Goal: Information Seeking & Learning: Learn about a topic

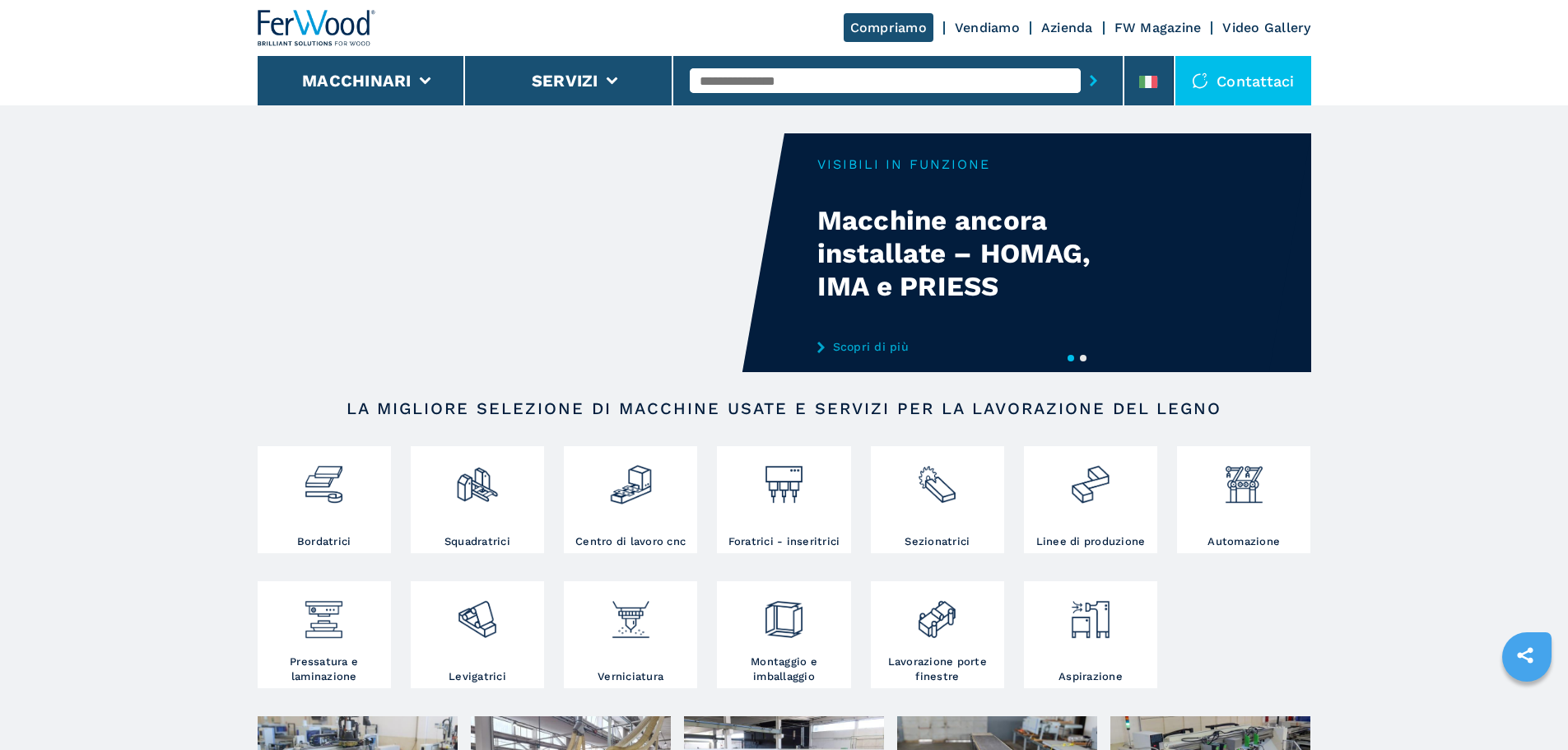
click at [1085, 361] on button "2" at bounding box center [1083, 358] width 6 height 6
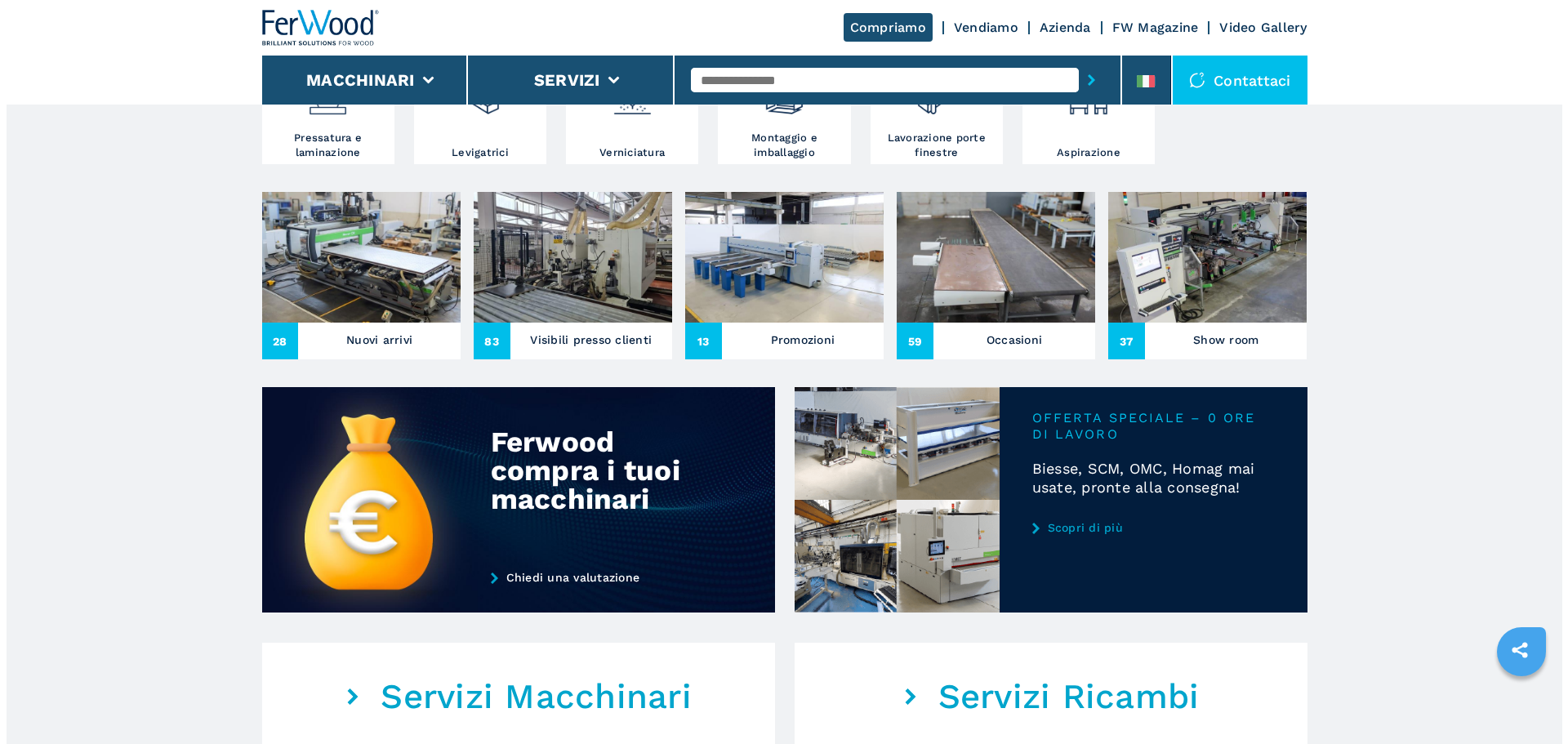
scroll to position [490, 0]
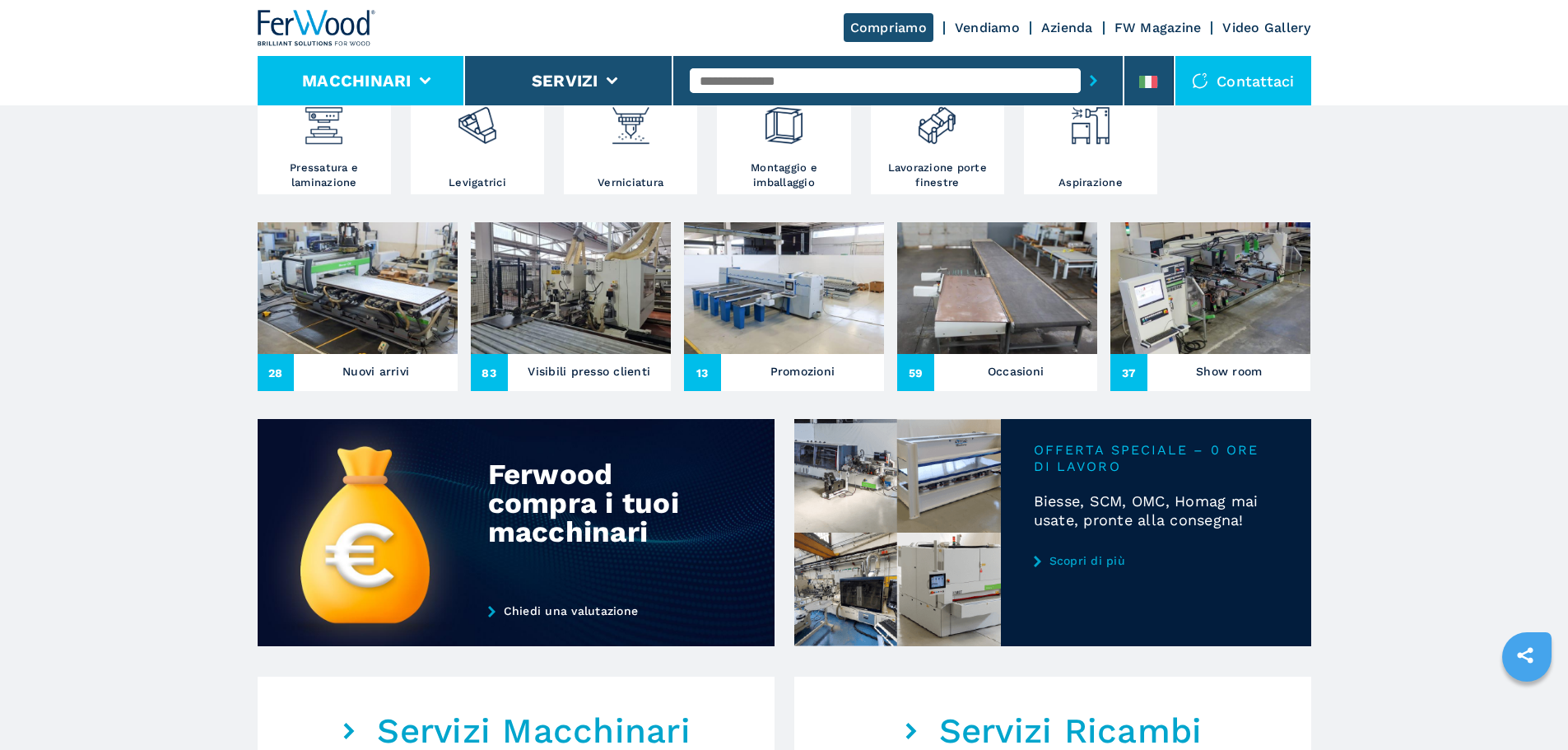
click at [405, 66] on li "Macchinari" at bounding box center [361, 81] width 209 height 50
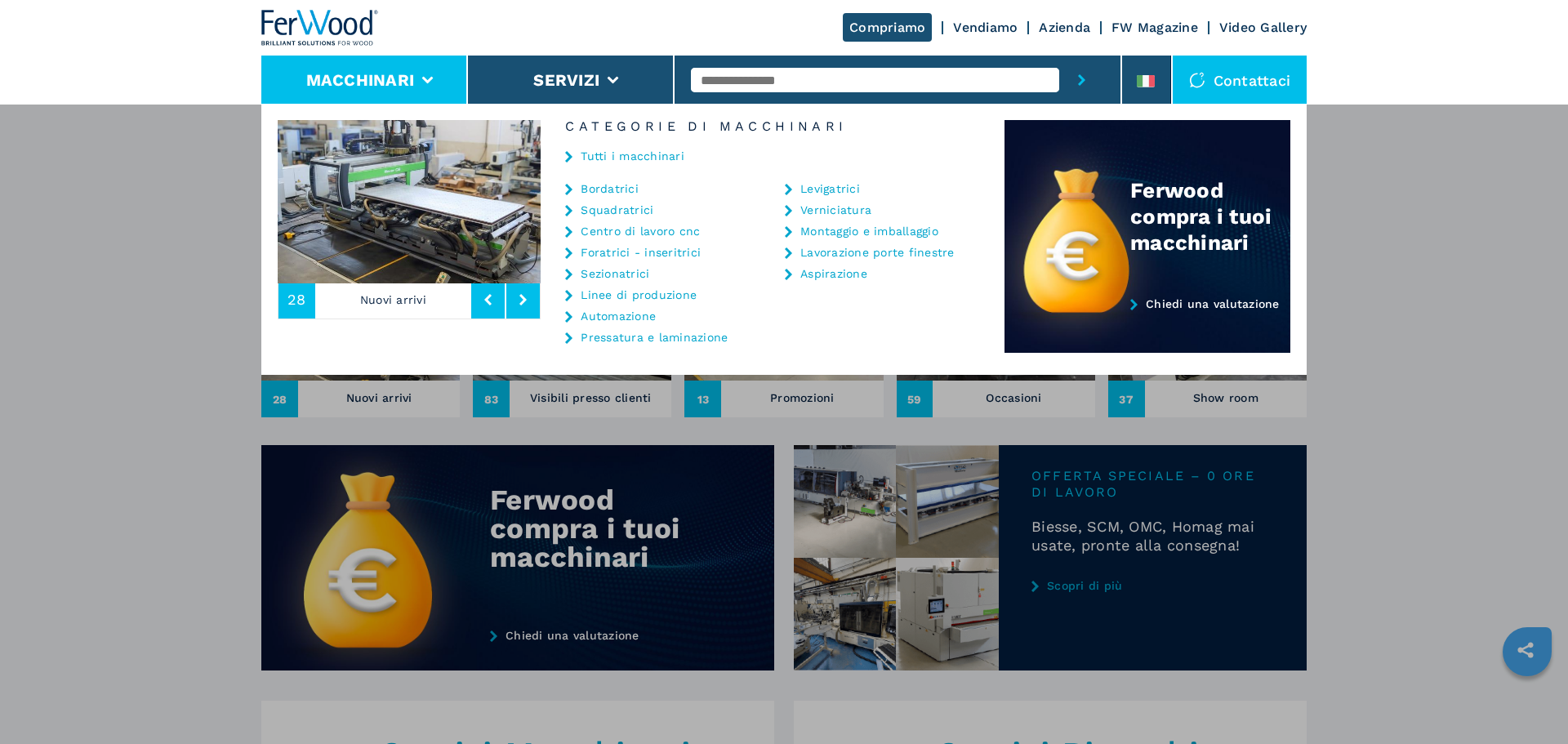
click at [627, 150] on link "Tutti i macchinari" at bounding box center [633, 156] width 104 height 12
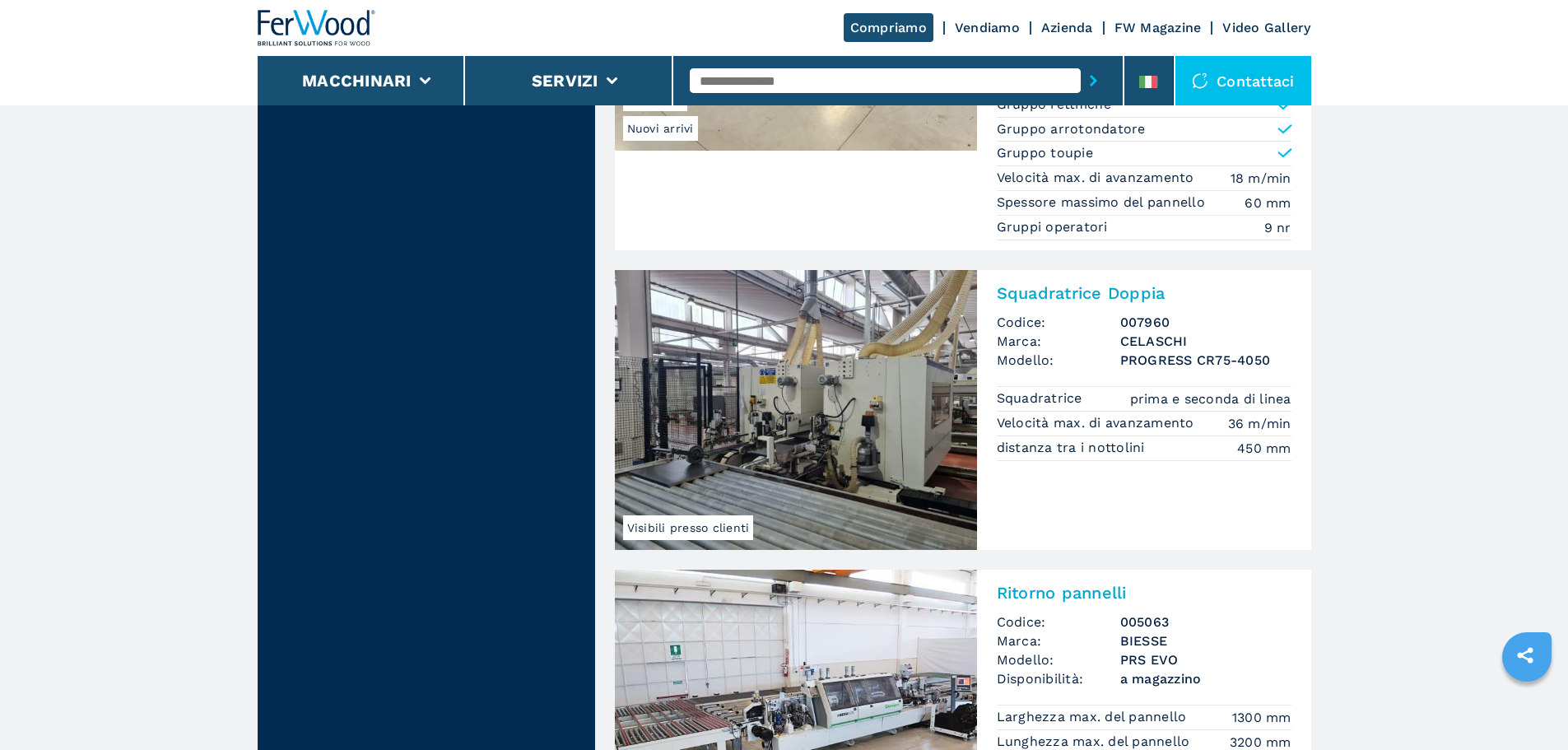
scroll to position [2140, 0]
click at [975, 326] on img at bounding box center [796, 411] width 362 height 279
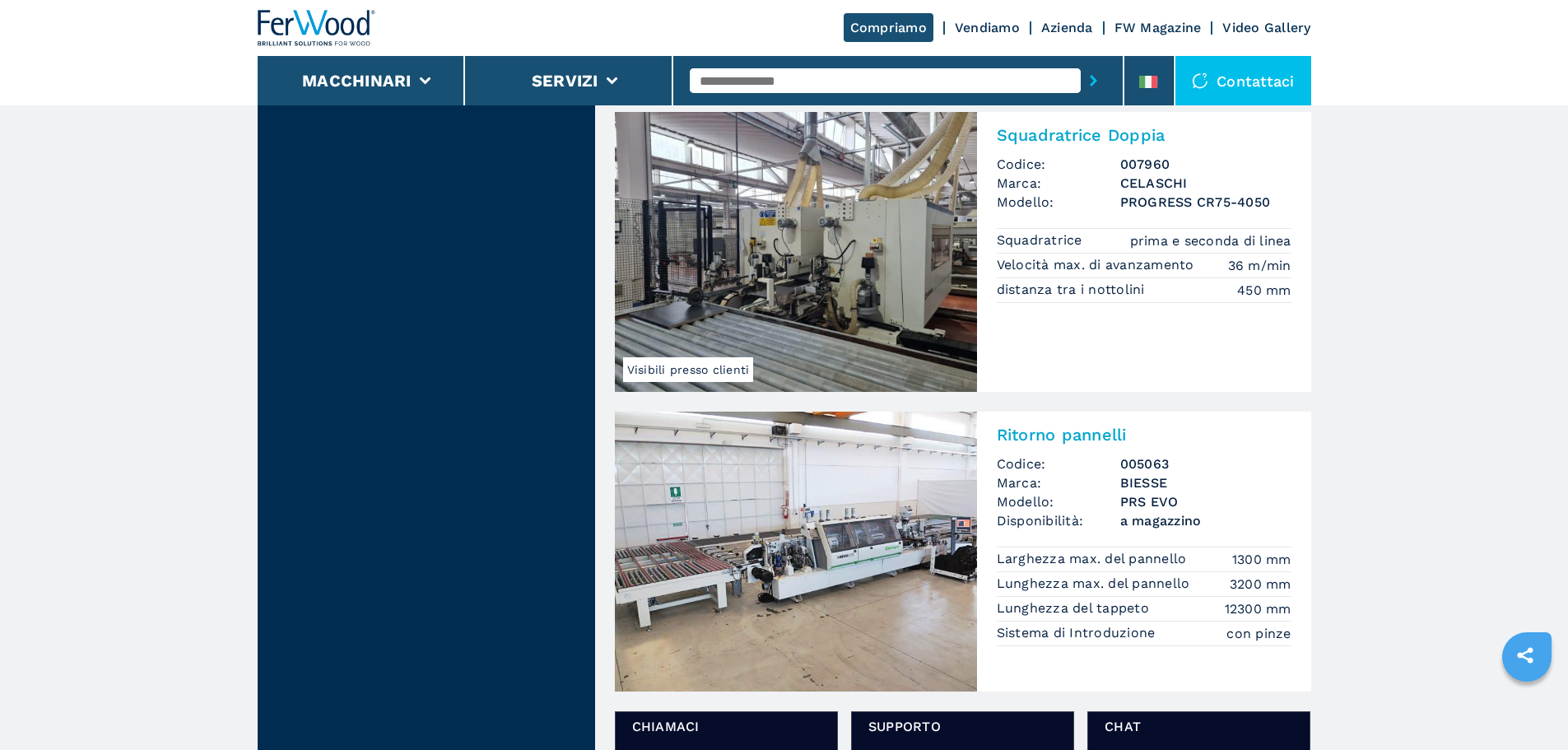
scroll to position [2551, 0]
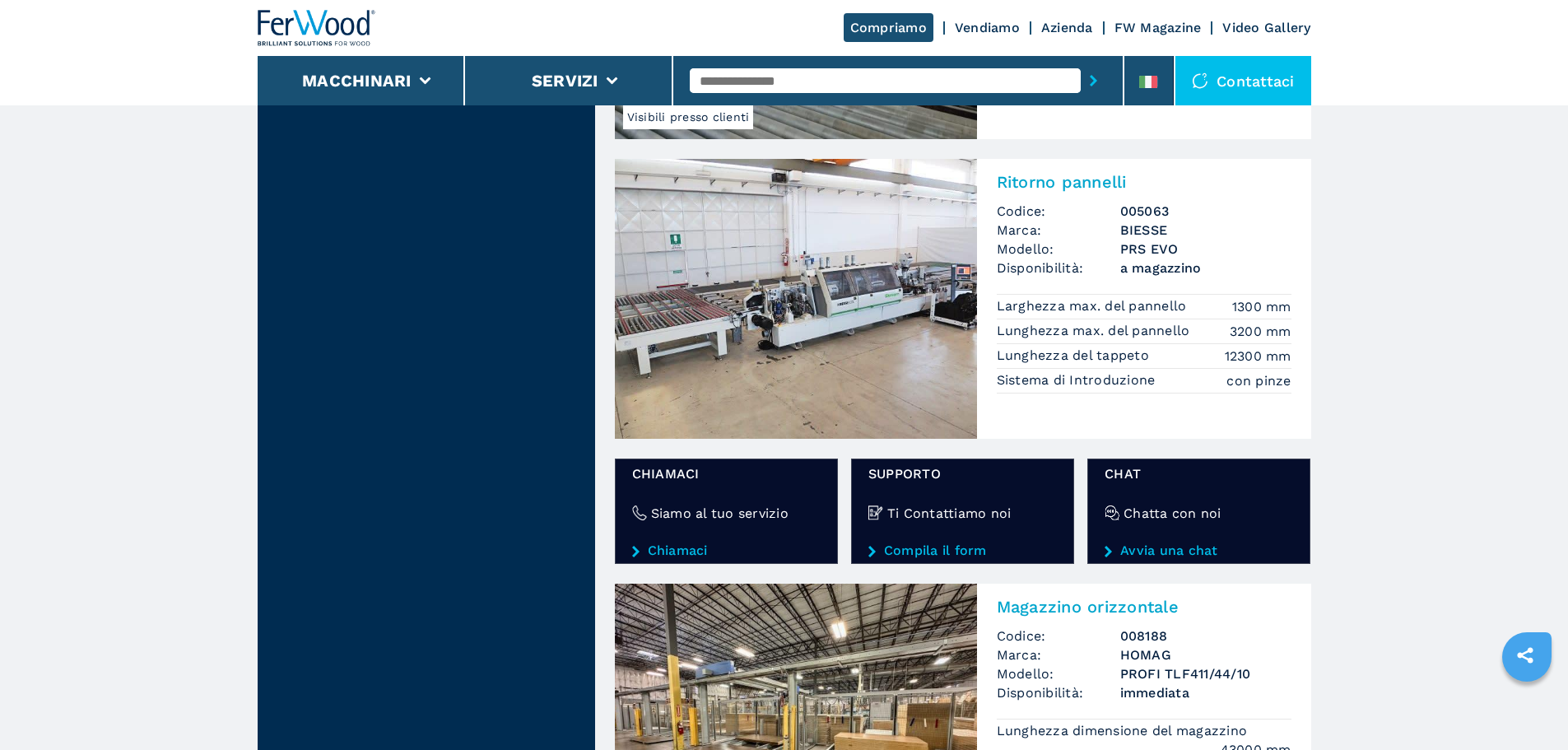
click at [789, 305] on img at bounding box center [796, 299] width 362 height 279
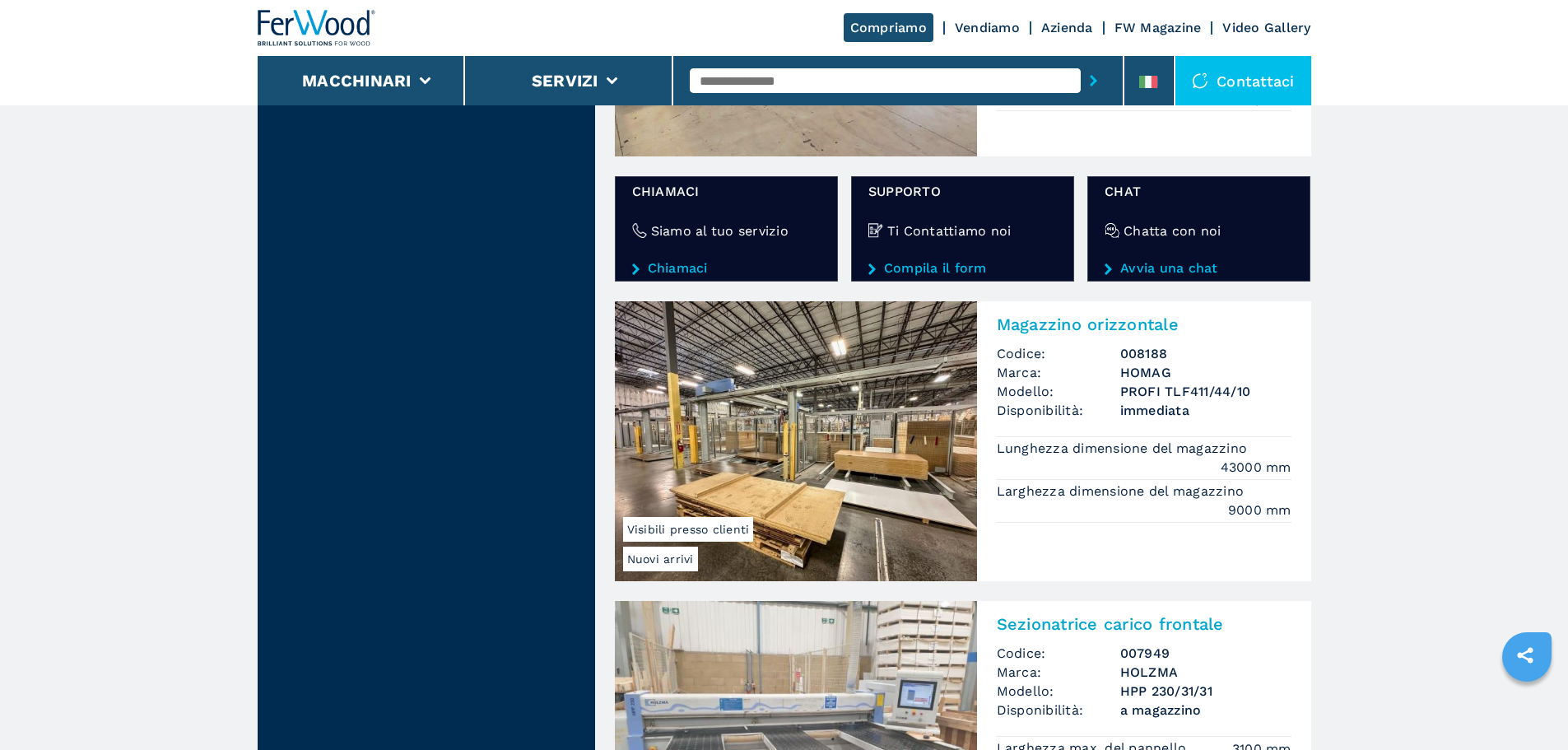
scroll to position [3903, 0]
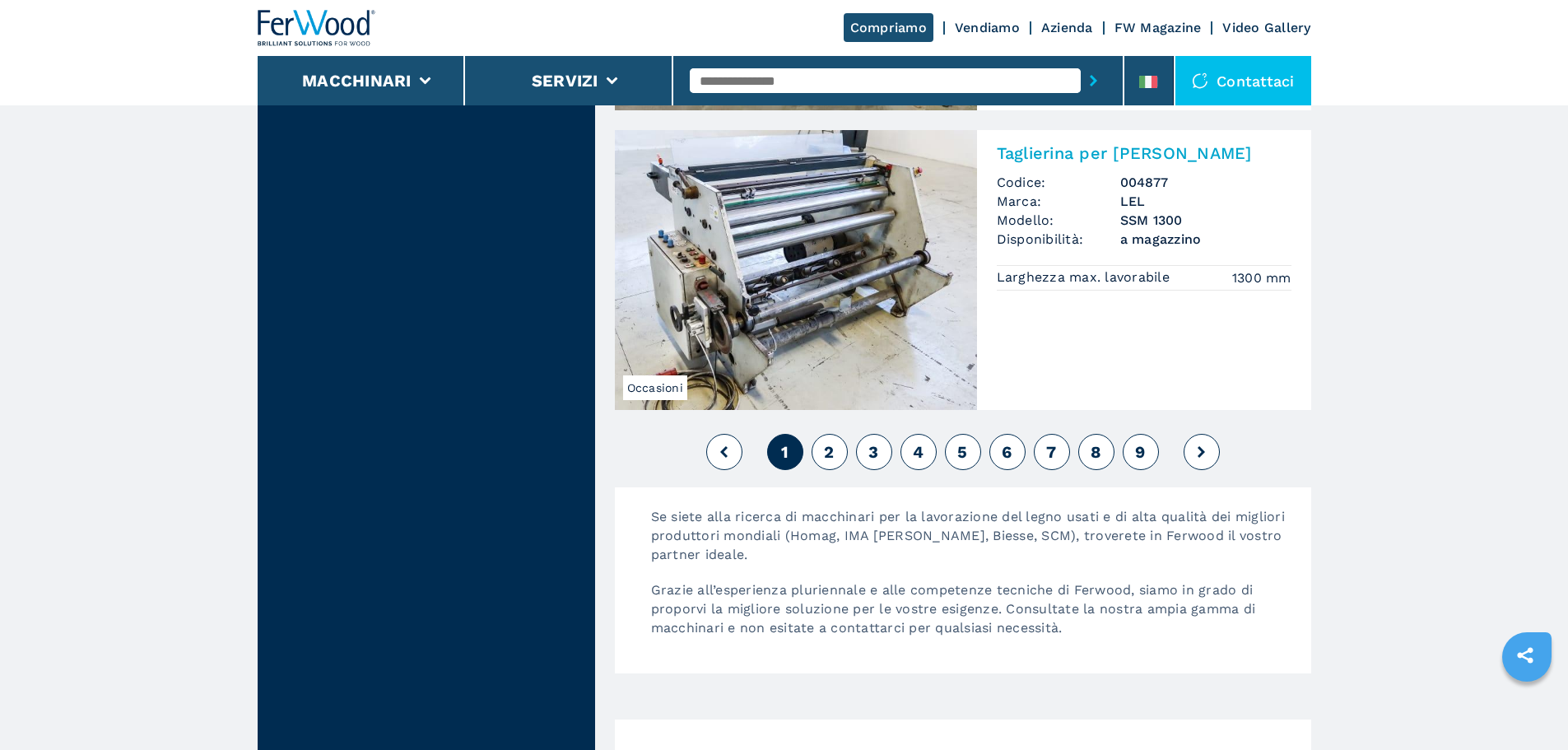
click at [827, 442] on span "2" at bounding box center [828, 451] width 10 height 19
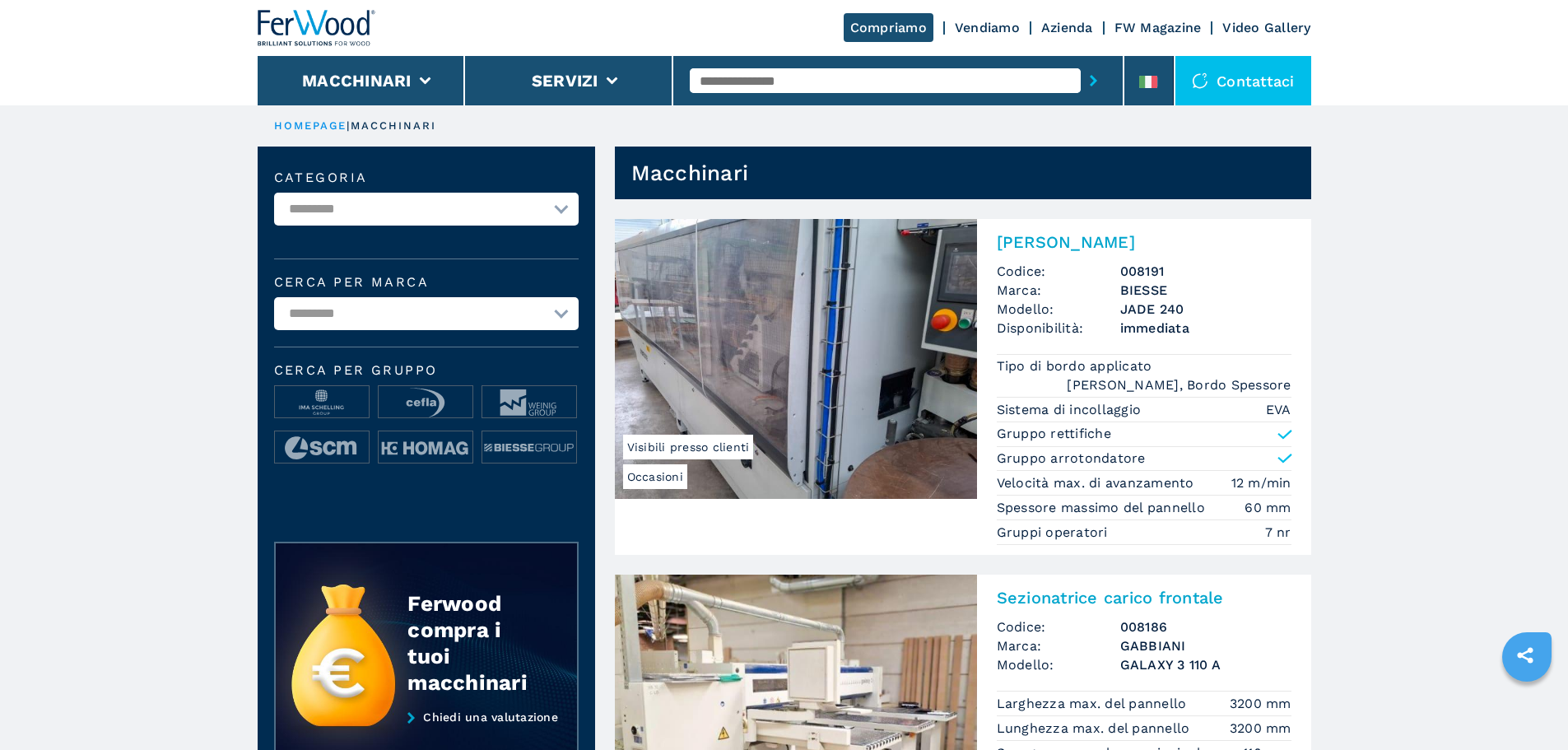
click at [827, 435] on img at bounding box center [796, 358] width 362 height 279
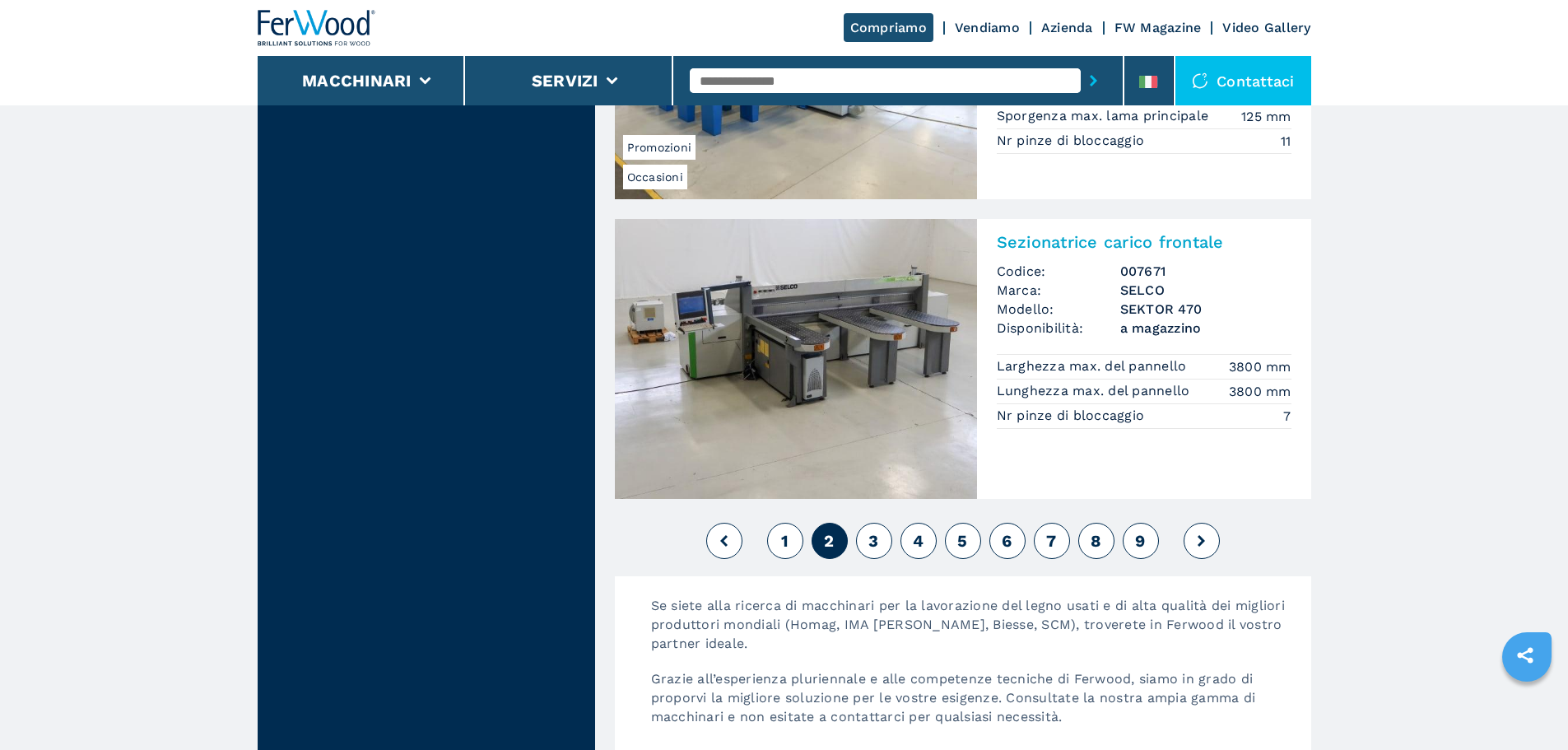
scroll to position [3786, 0]
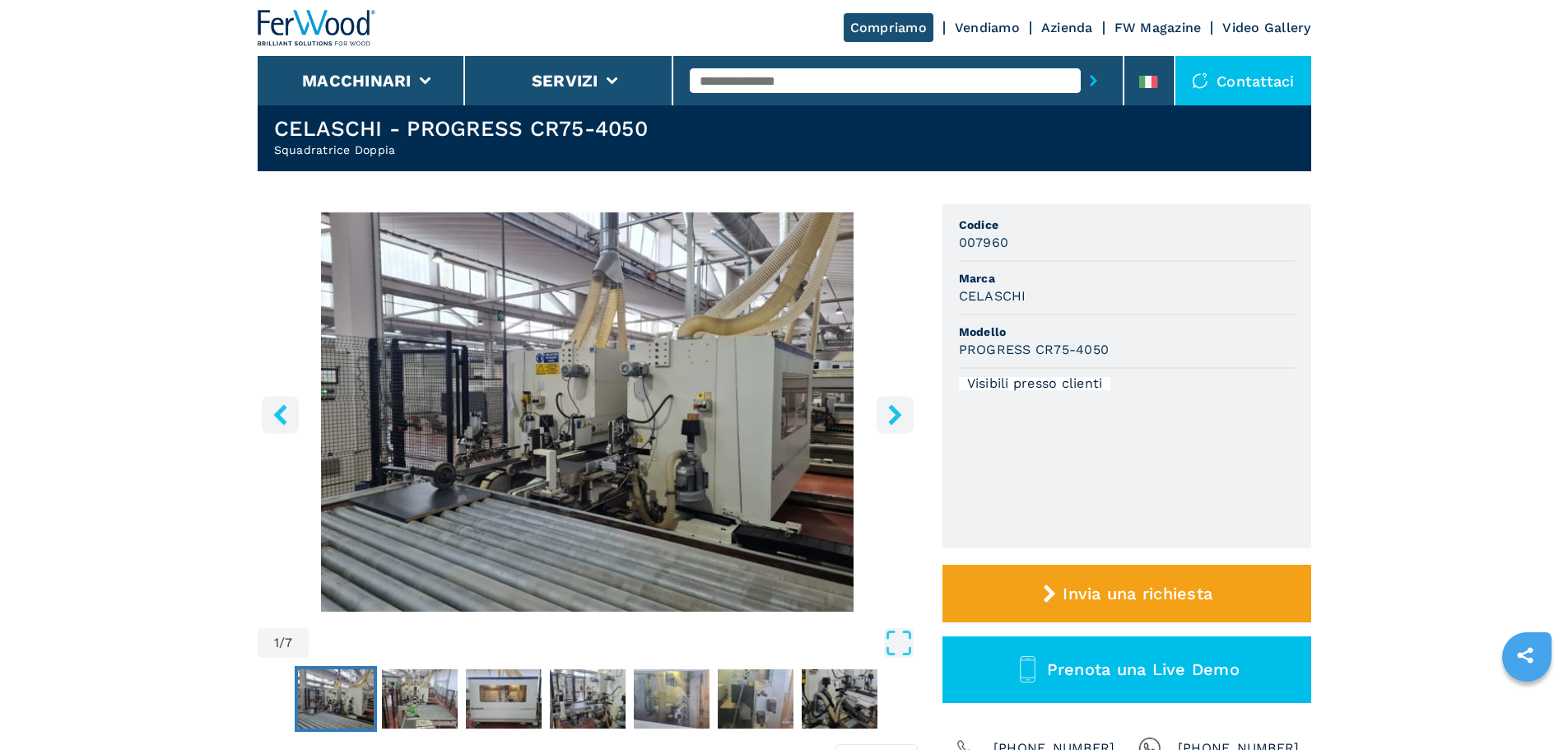
scroll to position [83, 0]
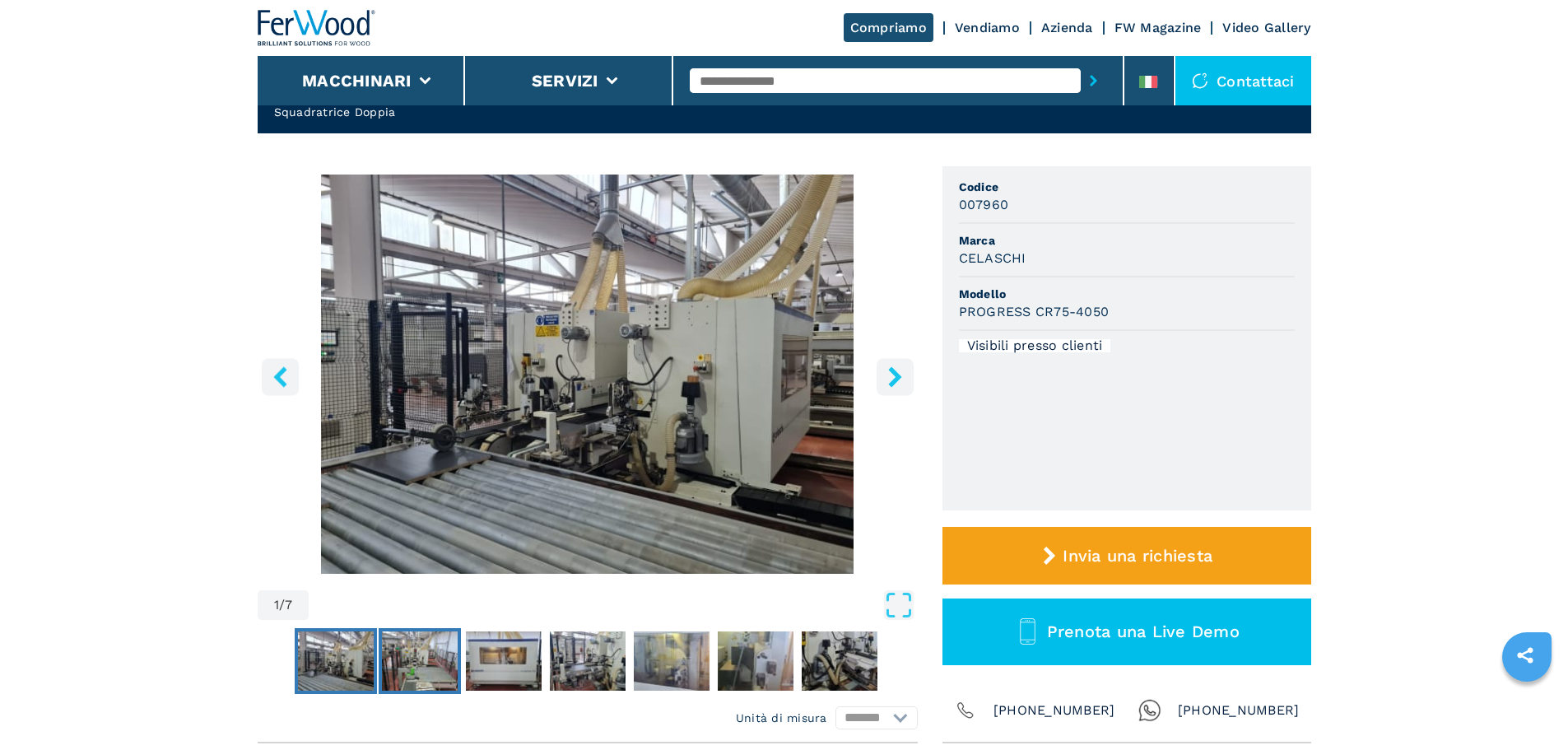
click at [423, 680] on img "Go to Slide 2" at bounding box center [420, 661] width 75 height 59
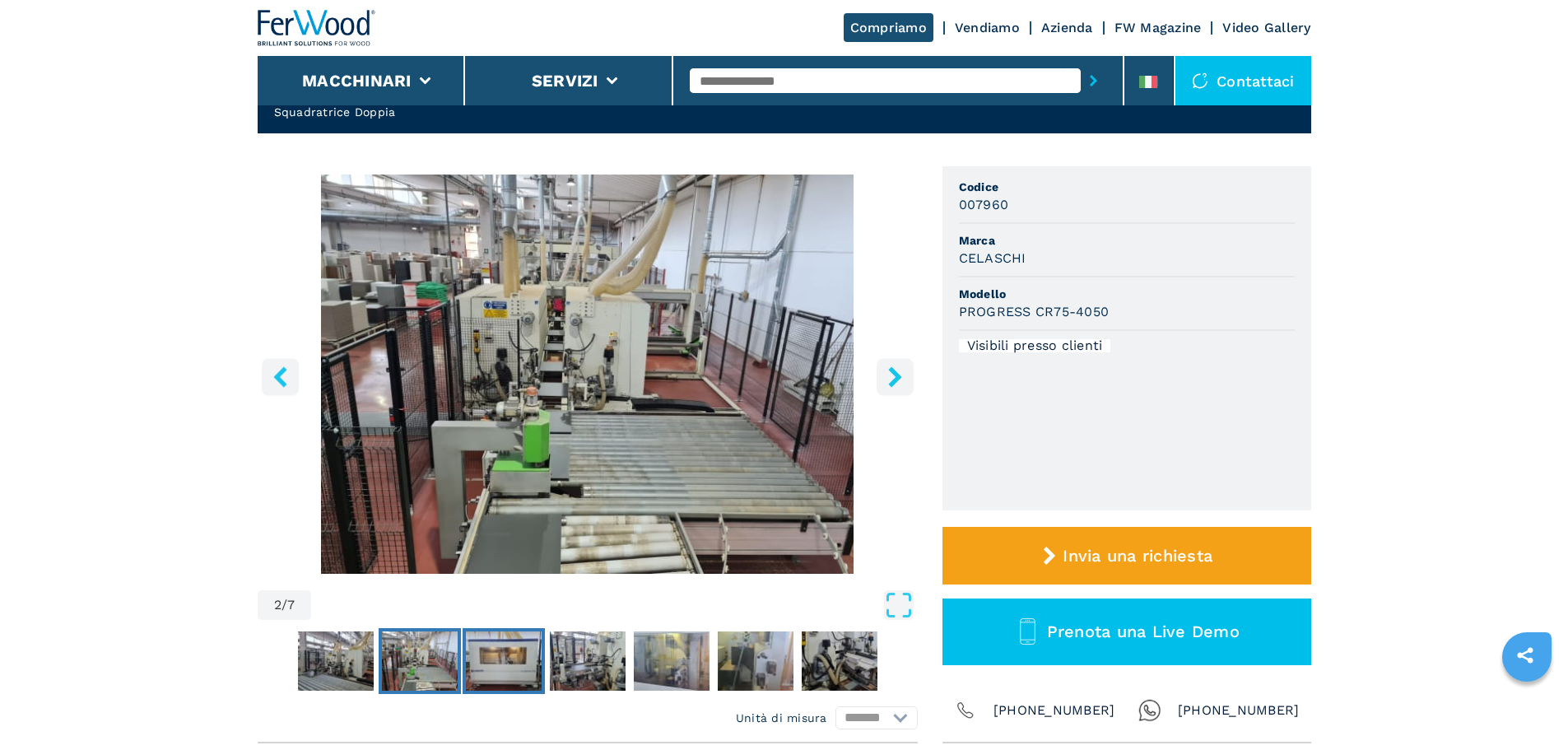
click at [506, 663] on img "Go to Slide 3" at bounding box center [504, 661] width 75 height 59
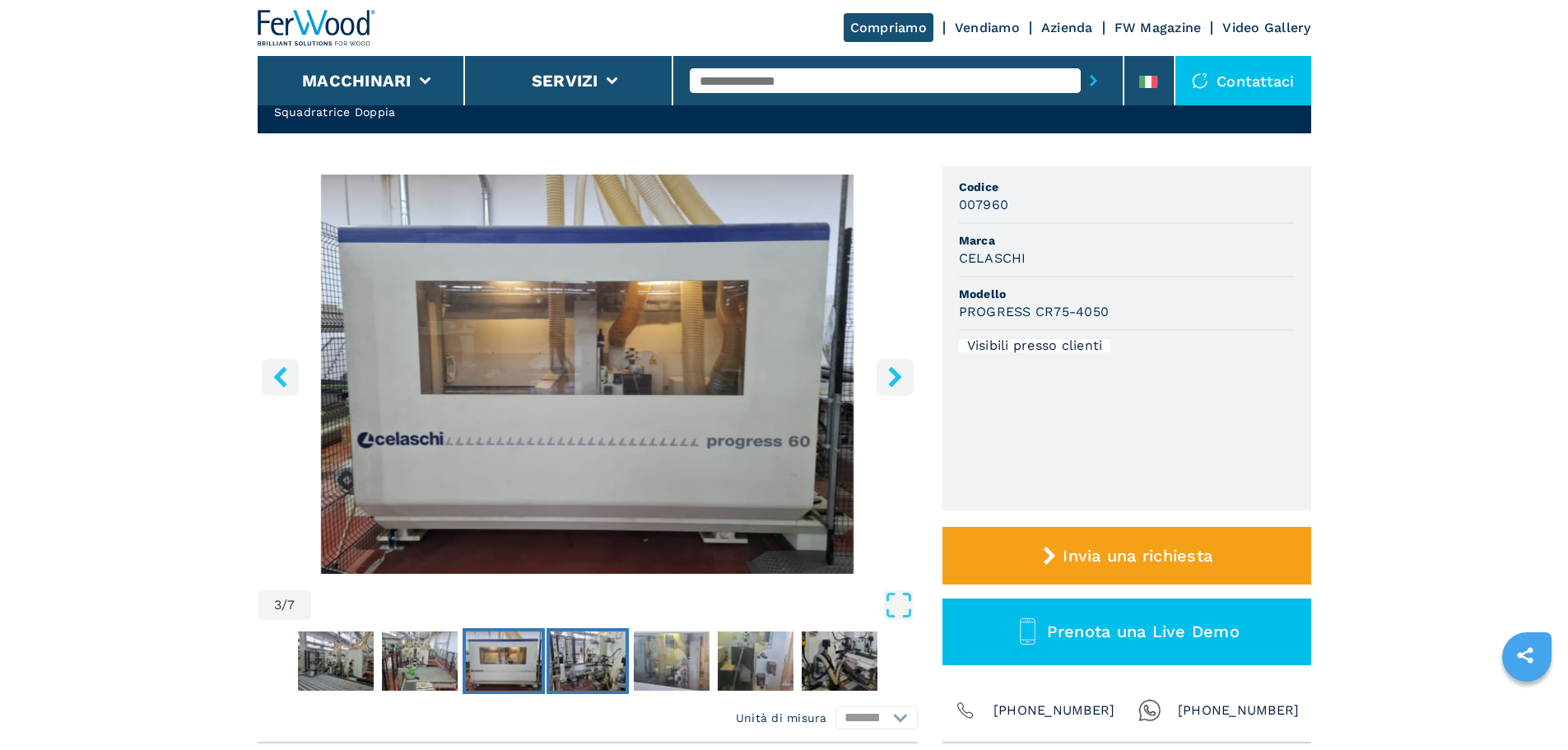
click at [608, 661] on img "Go to Slide 4" at bounding box center [587, 661] width 75 height 59
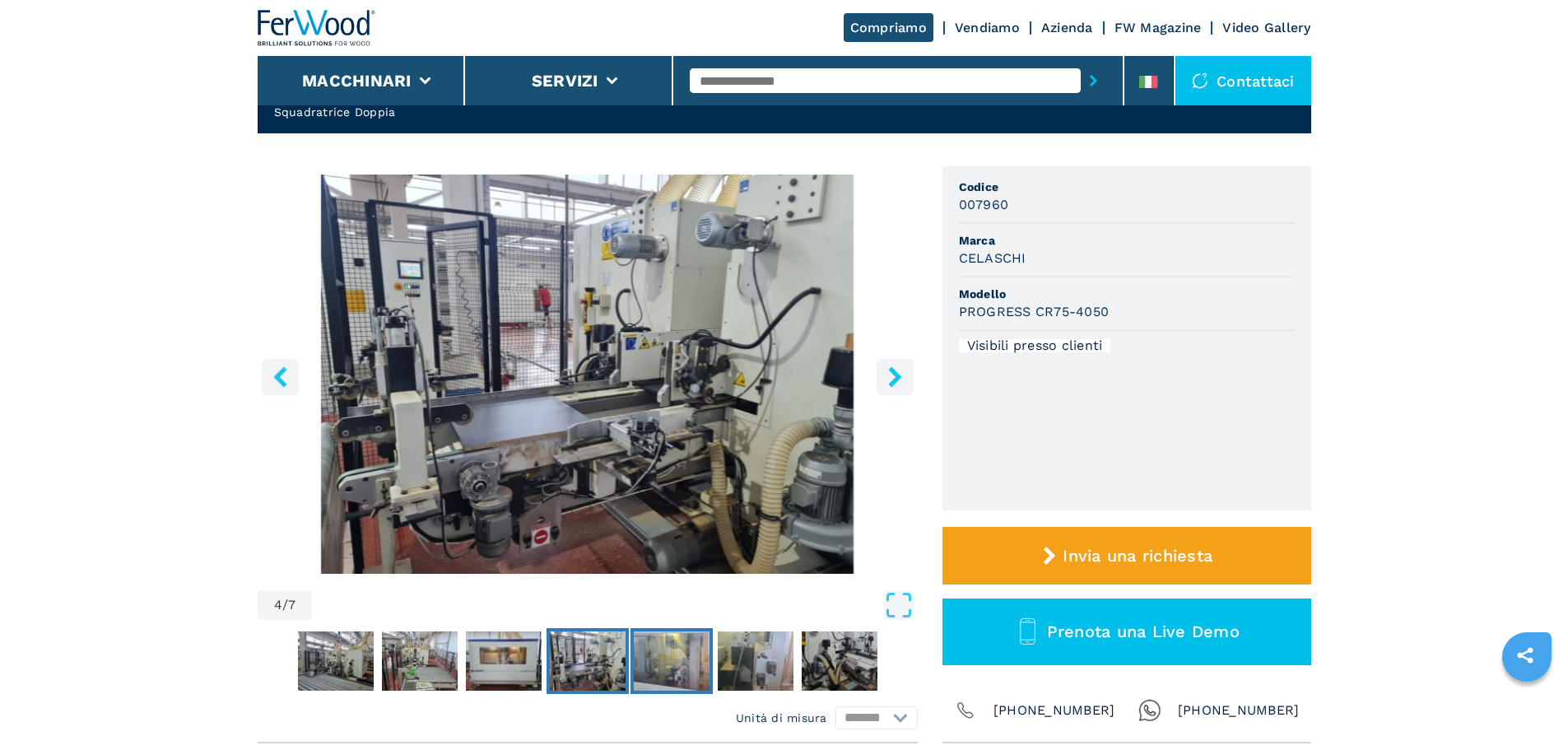
click at [668, 657] on img "Go to Slide 5" at bounding box center [672, 661] width 75 height 59
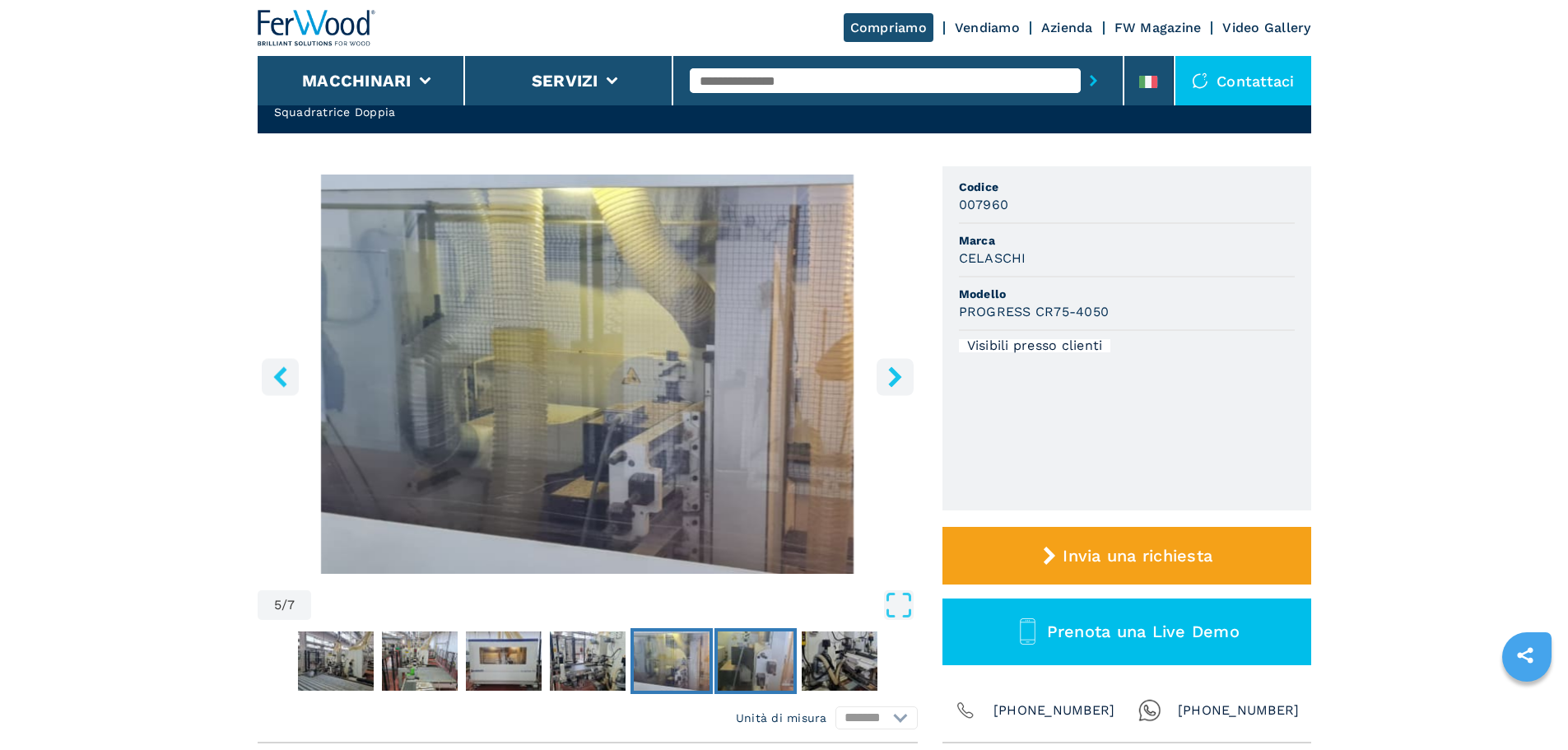
click at [751, 665] on img "Go to Slide 6" at bounding box center [756, 661] width 75 height 59
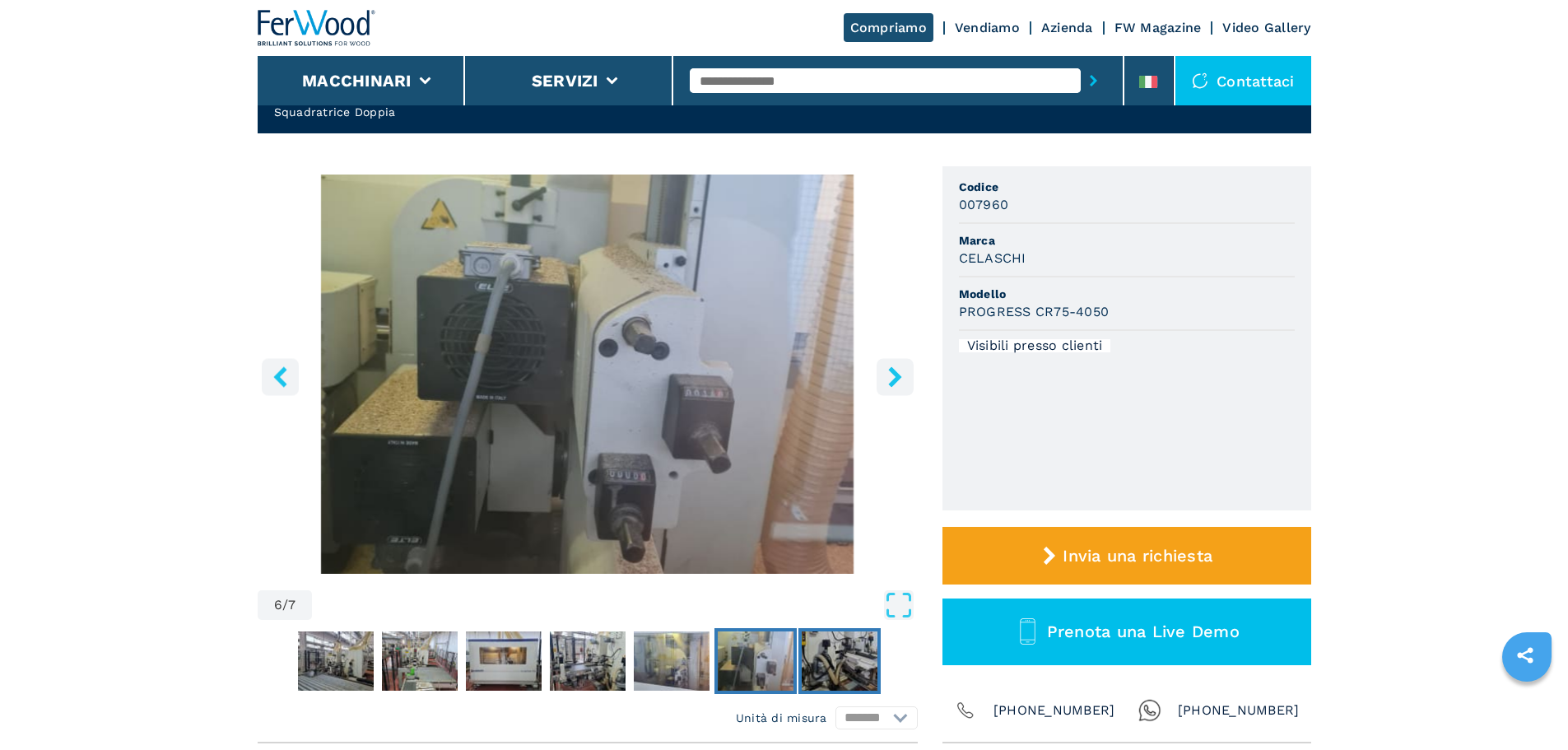
click at [823, 666] on img "Go to Slide 7" at bounding box center [839, 661] width 75 height 59
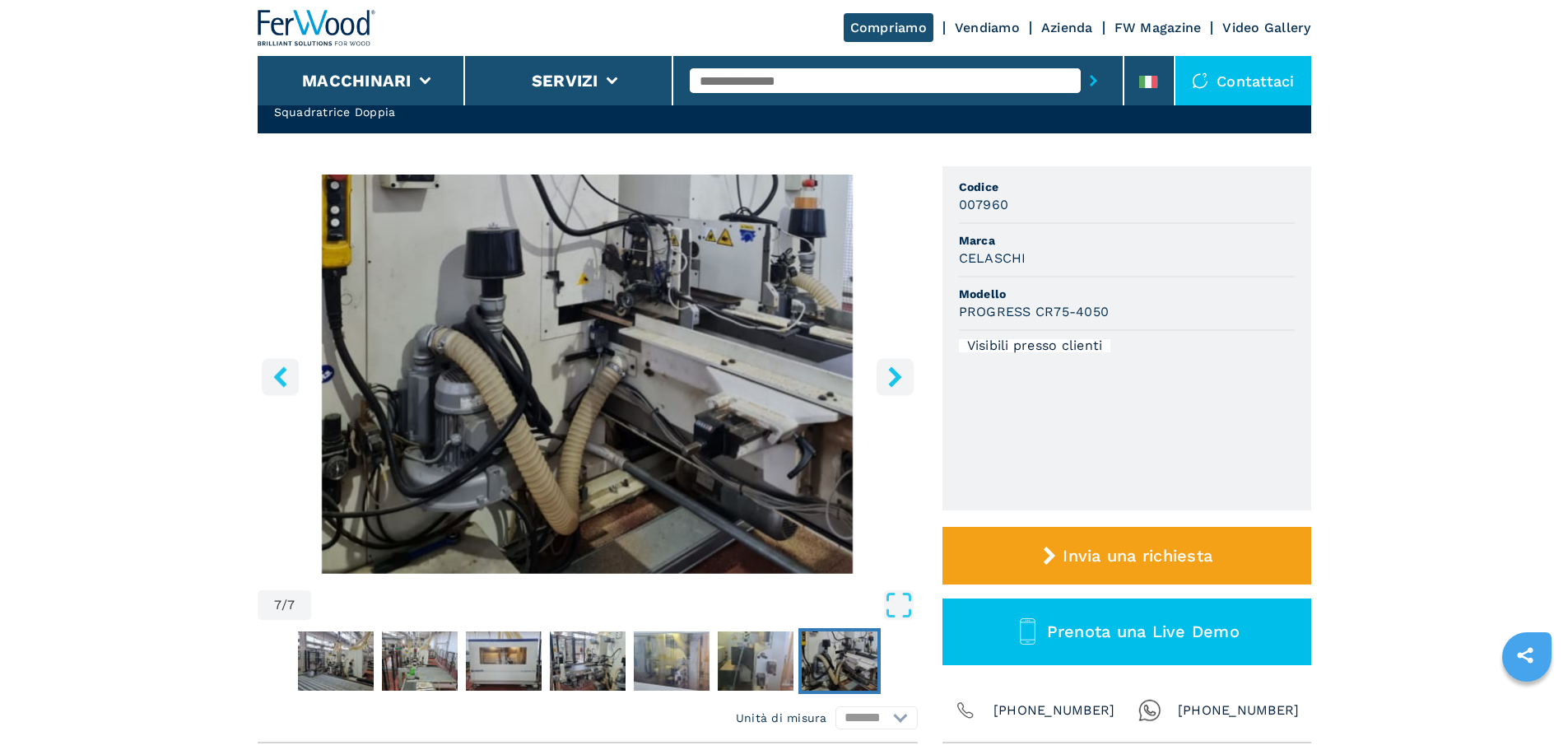
click at [903, 382] on icon "right-button" at bounding box center [895, 376] width 20 height 20
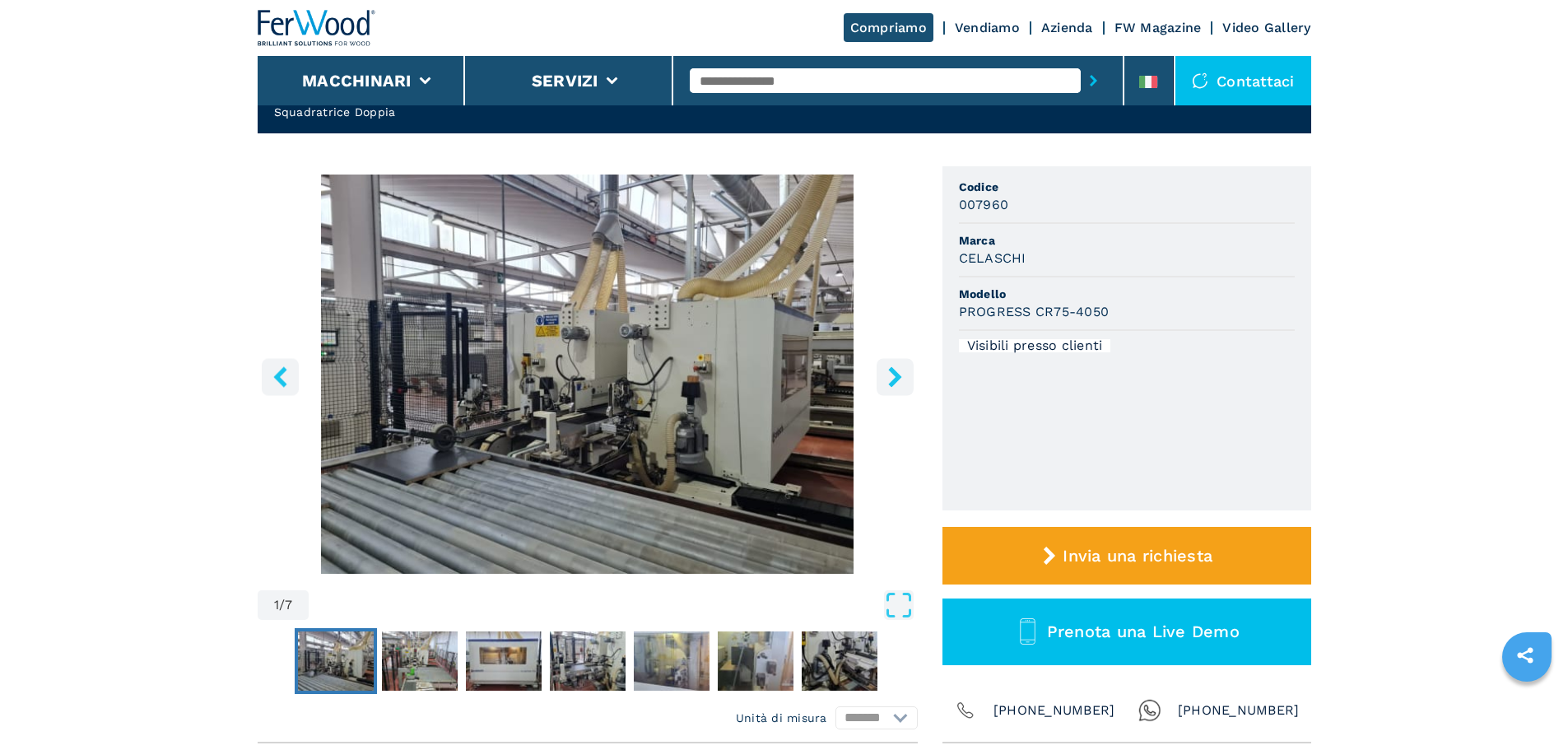
click at [903, 382] on icon "right-button" at bounding box center [895, 376] width 20 height 20
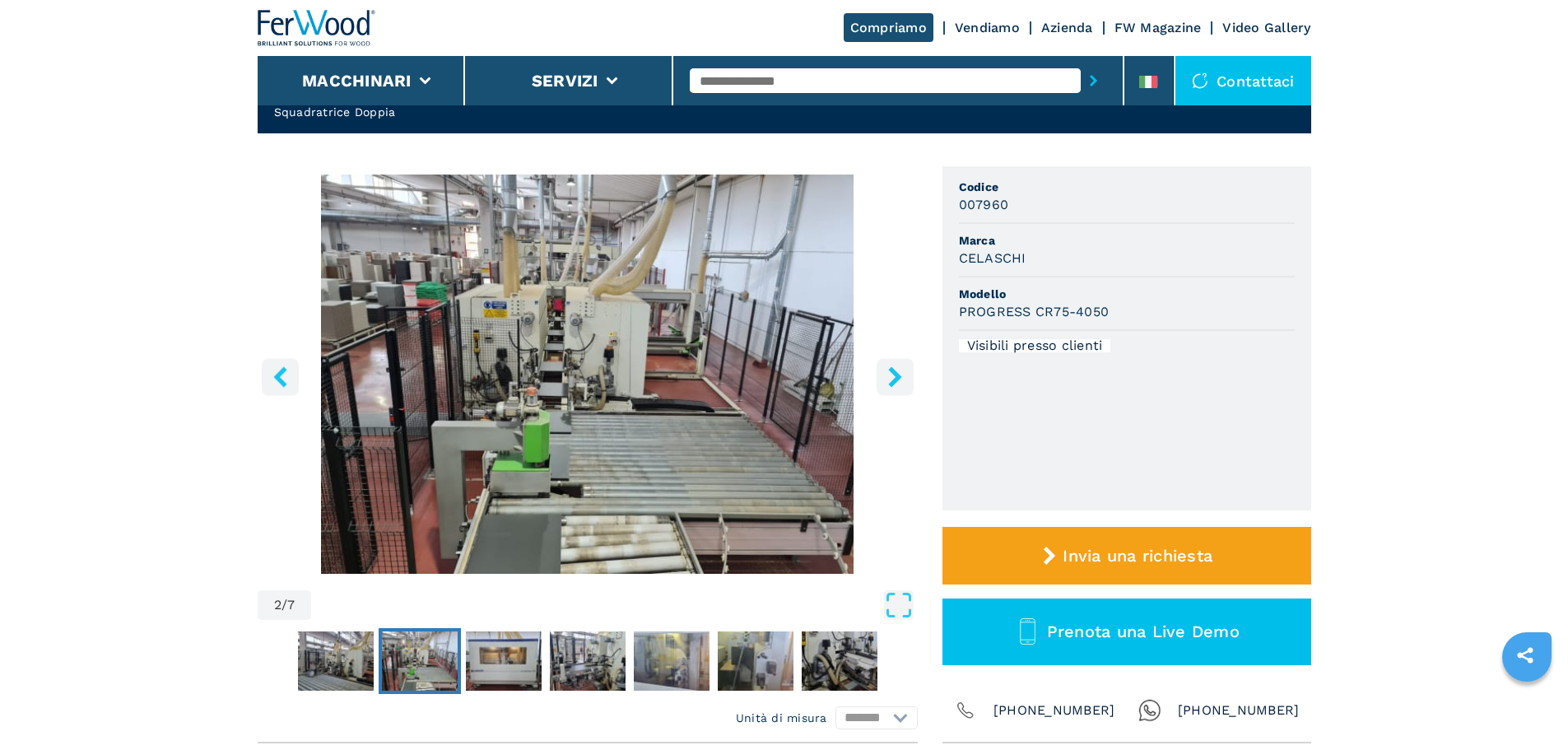
click at [903, 382] on icon "right-button" at bounding box center [895, 376] width 20 height 20
click at [902, 377] on icon "right-button" at bounding box center [895, 376] width 20 height 20
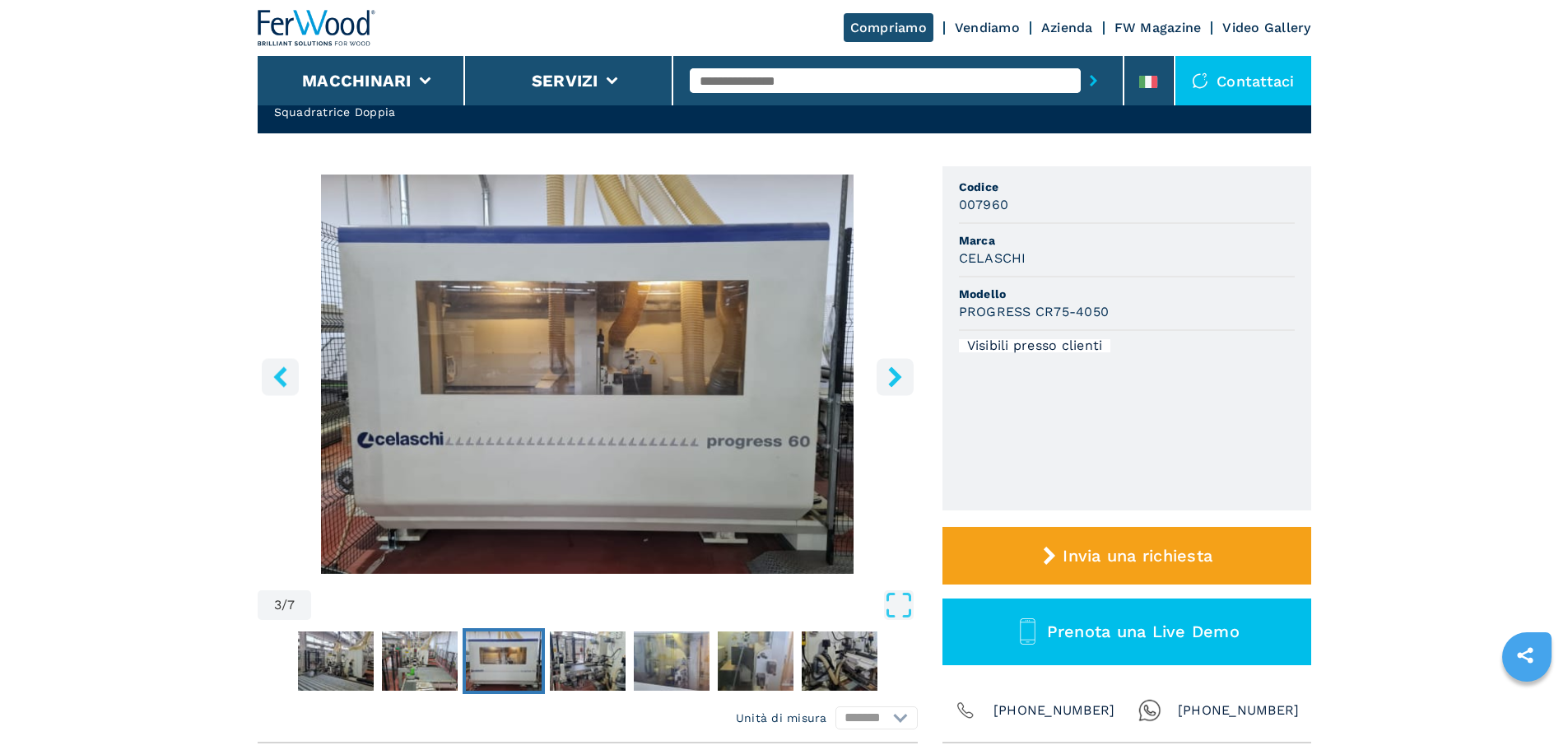
drag, startPoint x: 1377, startPoint y: 336, endPoint x: 1375, endPoint y: 347, distance: 11.2
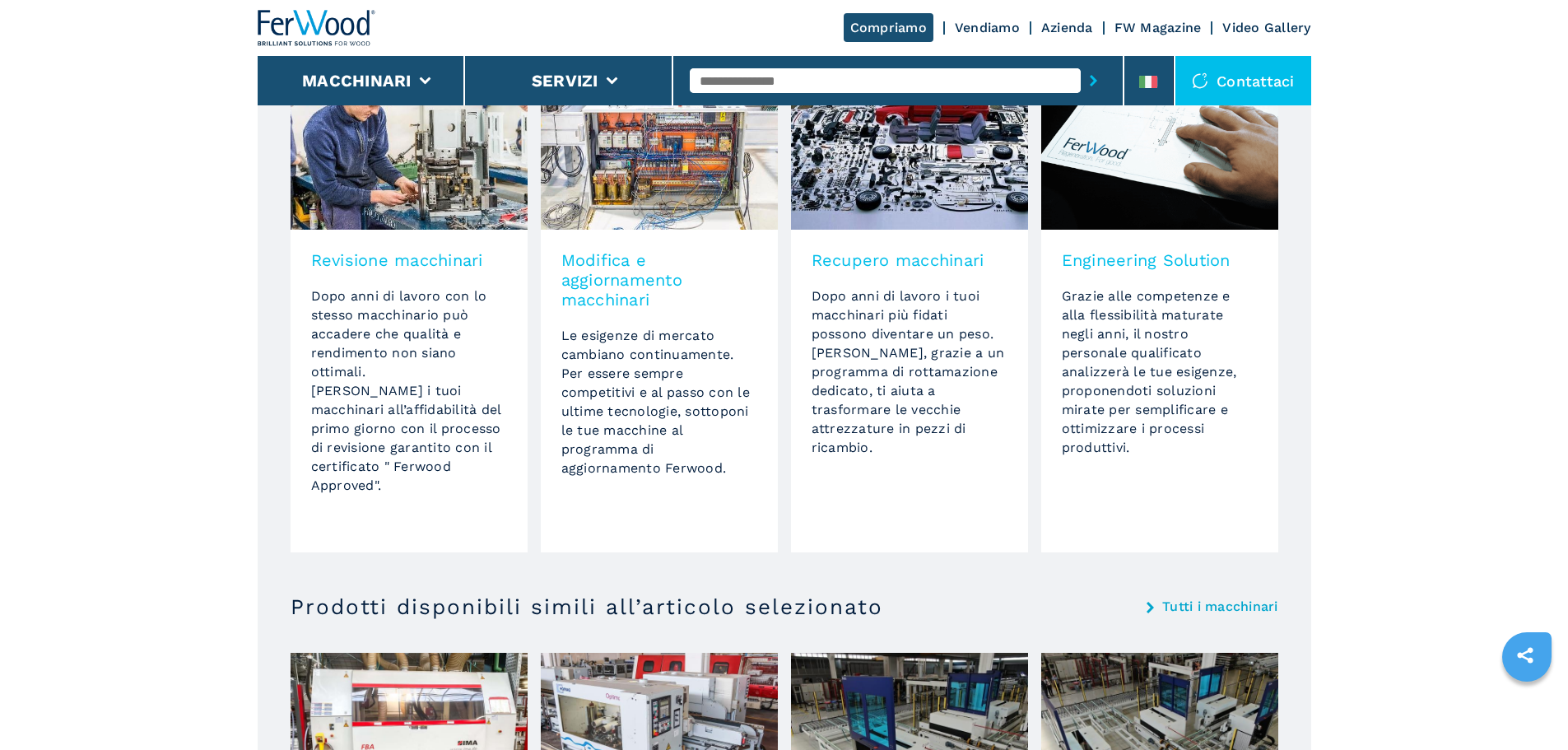
scroll to position [1399, 0]
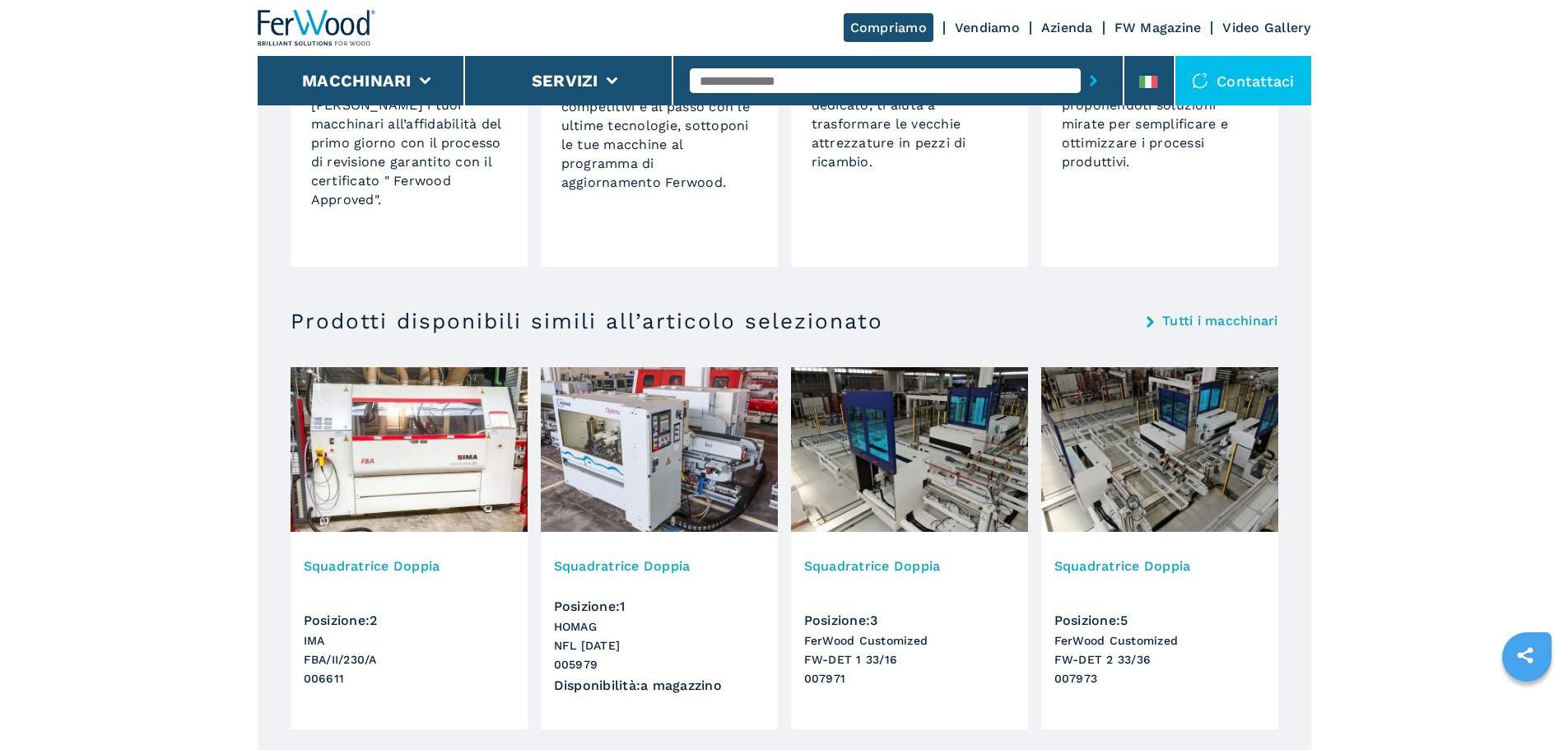
drag, startPoint x: 585, startPoint y: 548, endPoint x: 595, endPoint y: 540, distance: 12.8
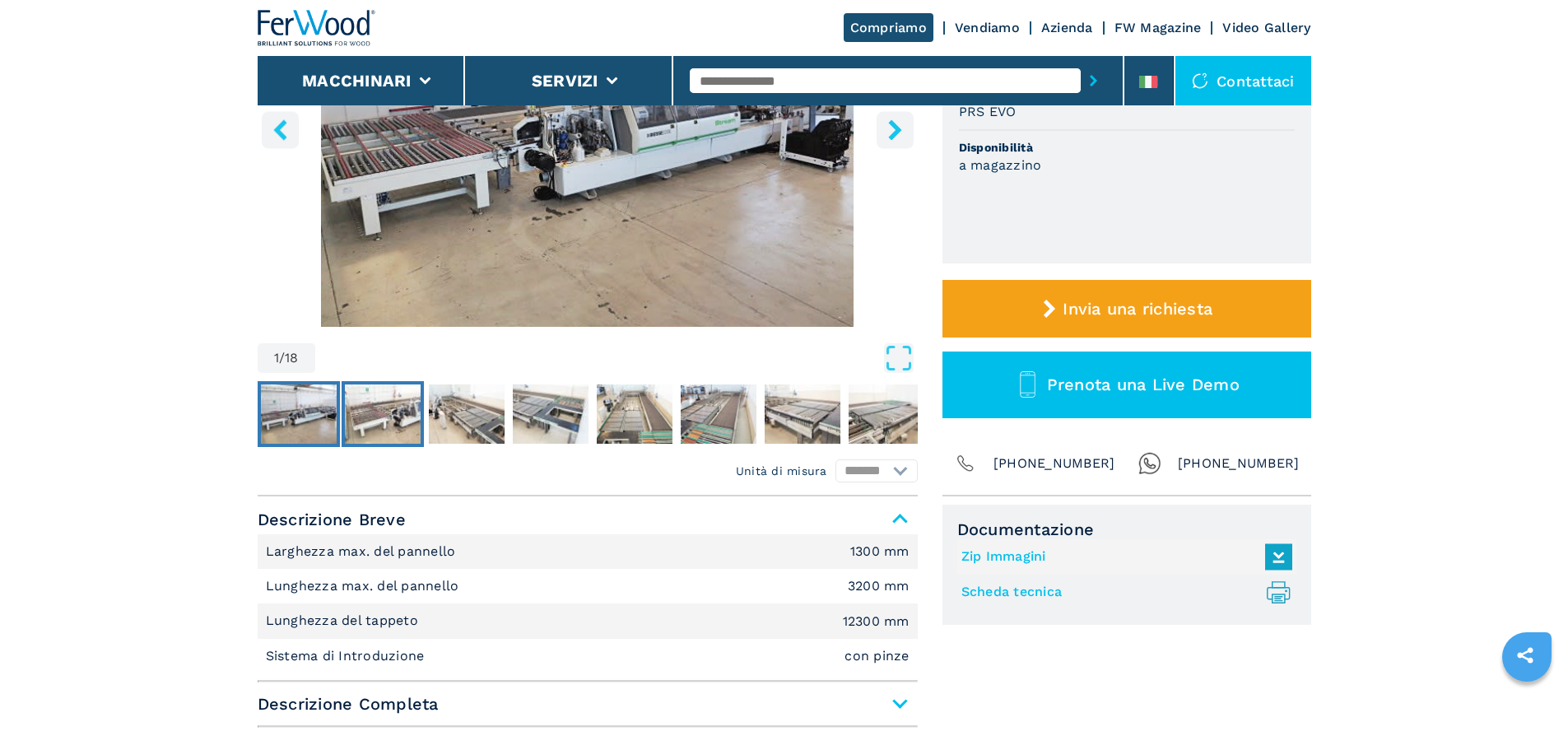
click at [362, 422] on img "Go to Slide 2" at bounding box center [382, 414] width 75 height 59
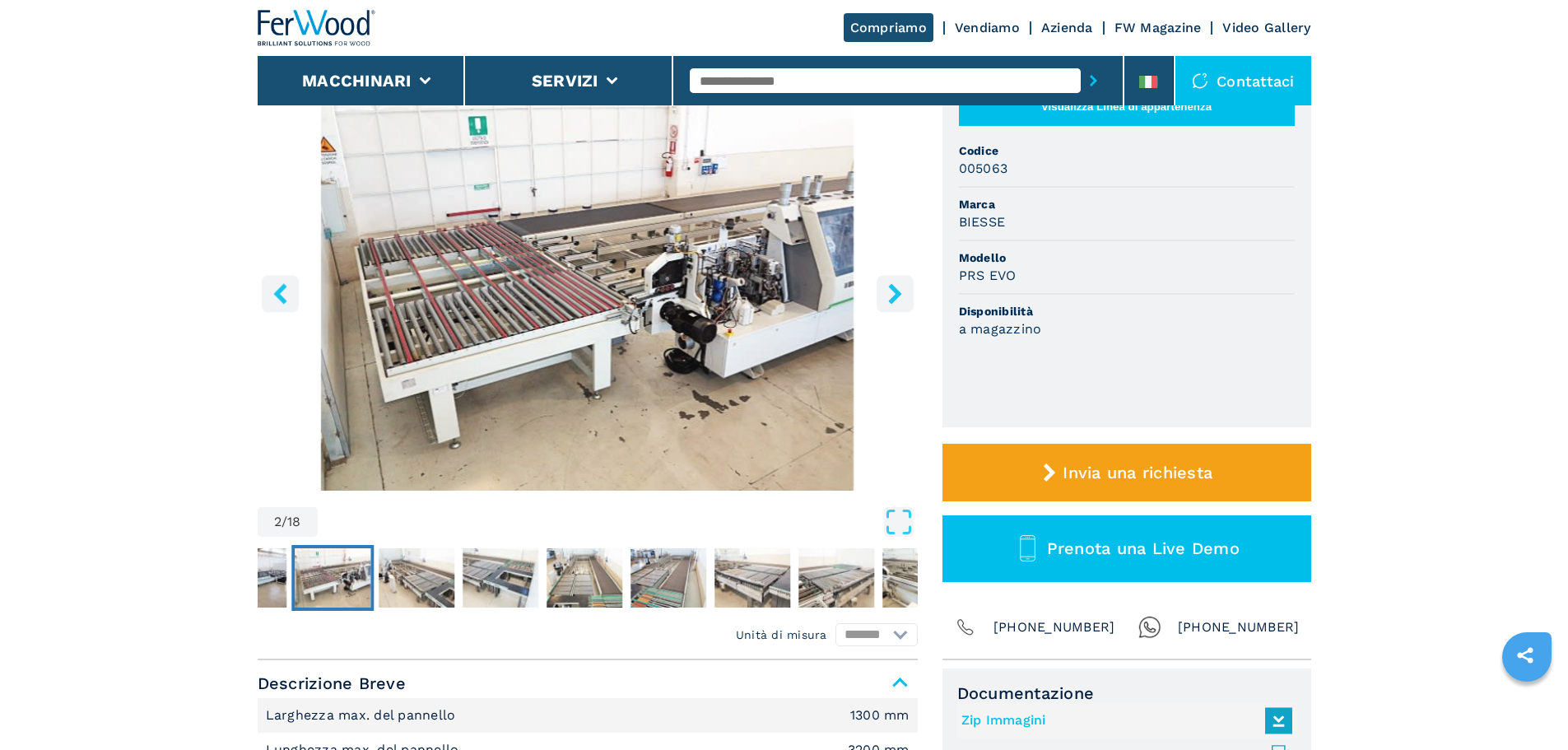
scroll to position [165, 0]
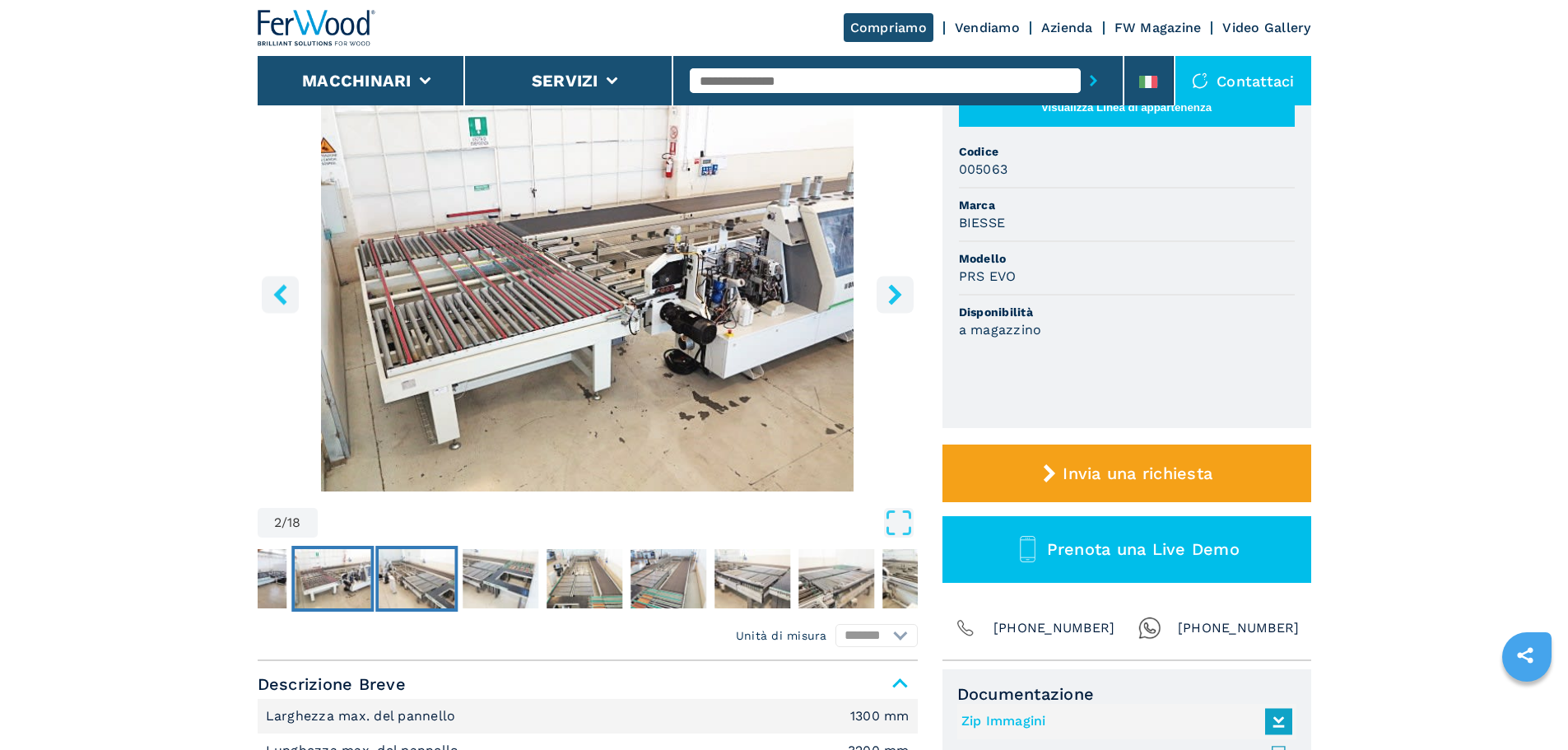
click at [446, 587] on img "Go to Slide 3" at bounding box center [416, 578] width 75 height 59
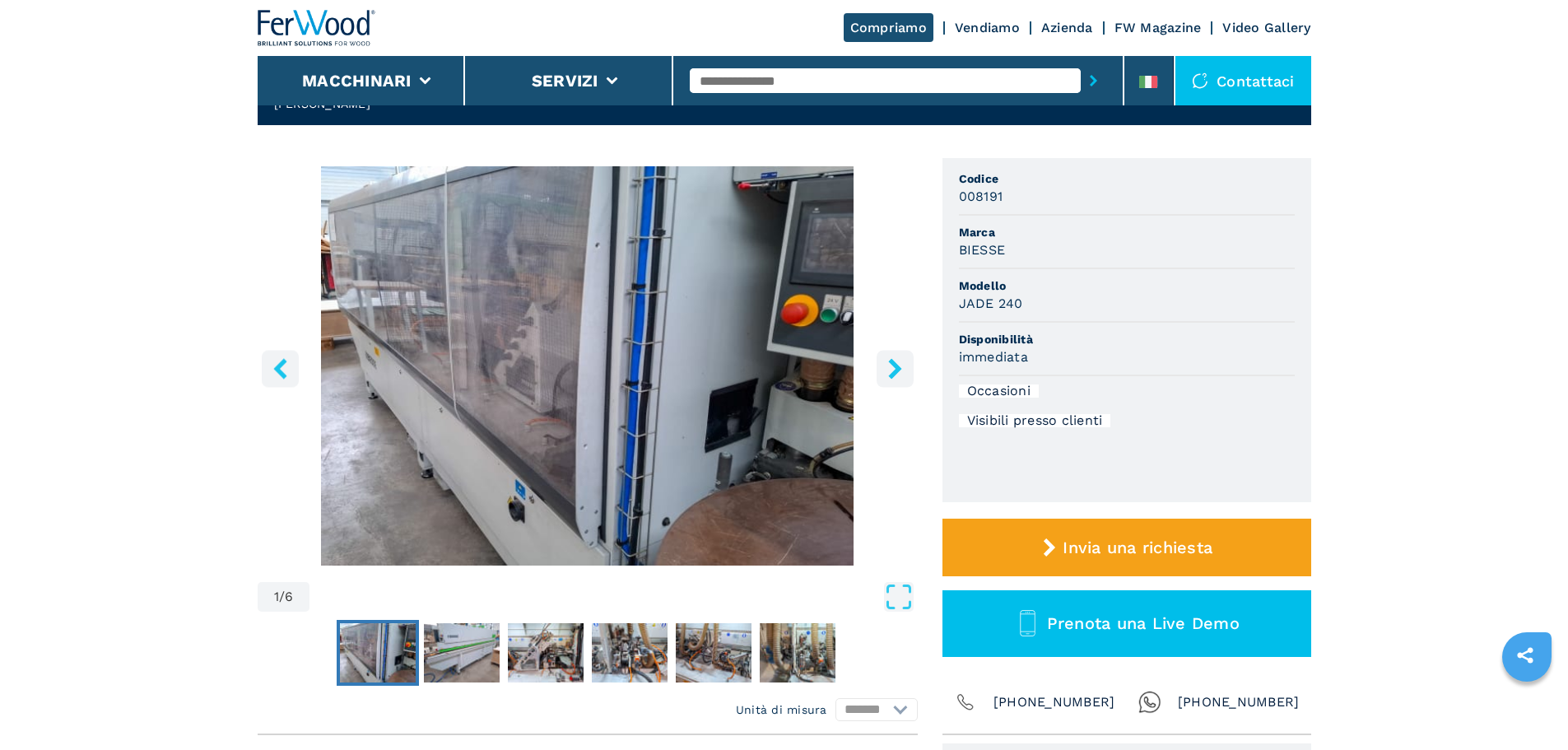
scroll to position [247, 0]
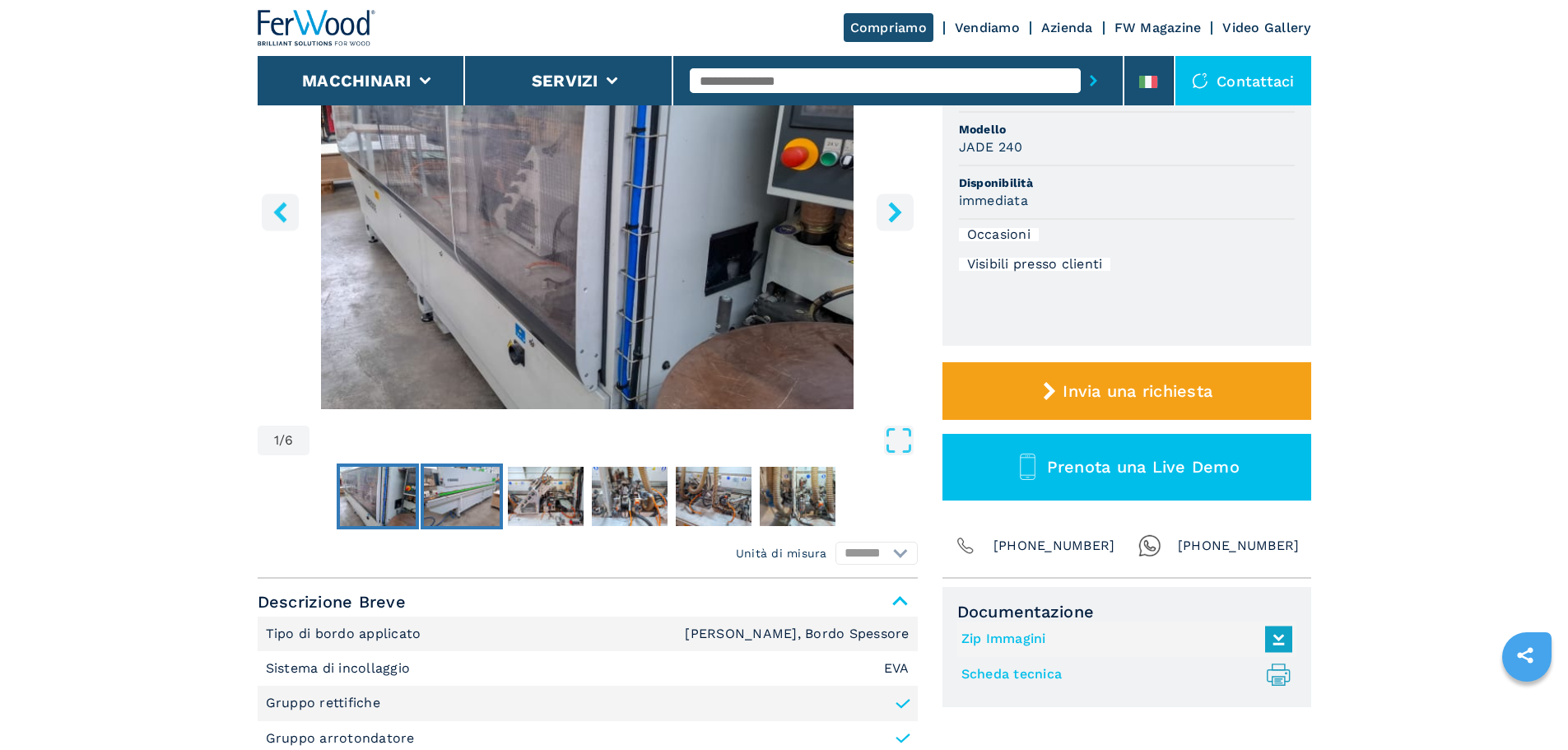
click at [473, 479] on img "Go to Slide 2" at bounding box center [461, 496] width 75 height 59
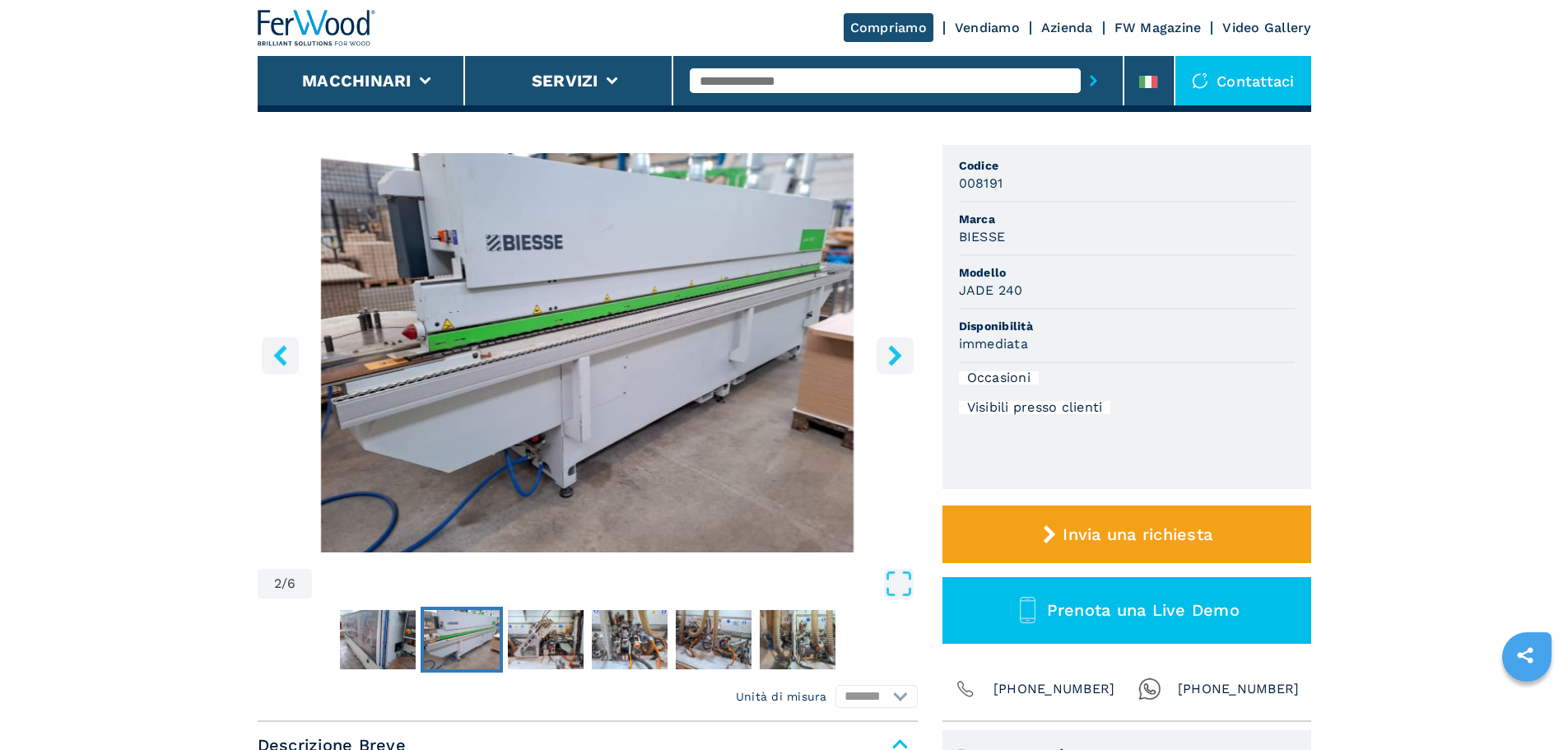
scroll to position [83, 0]
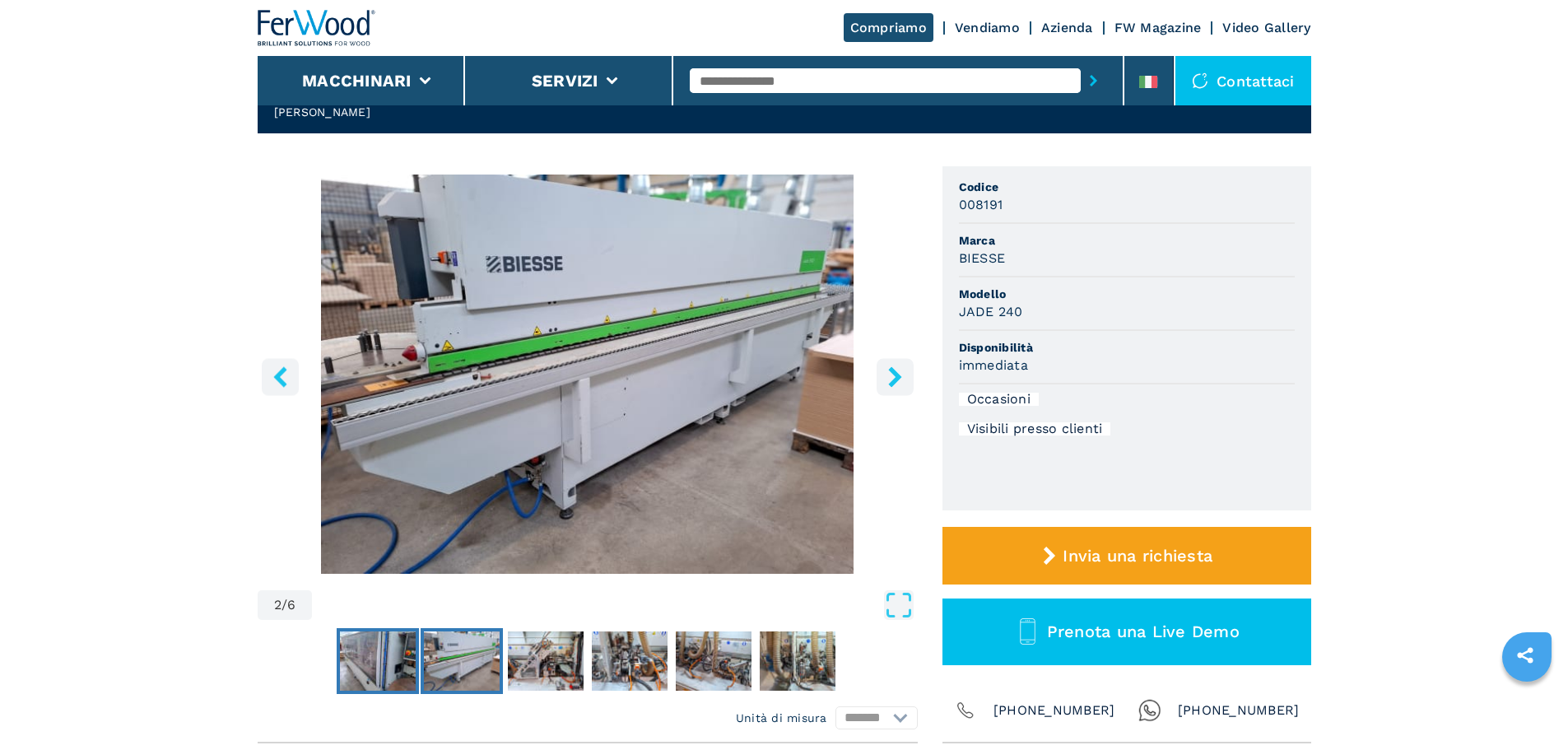
click at [393, 681] on img "Go to Slide 1" at bounding box center [378, 661] width 75 height 59
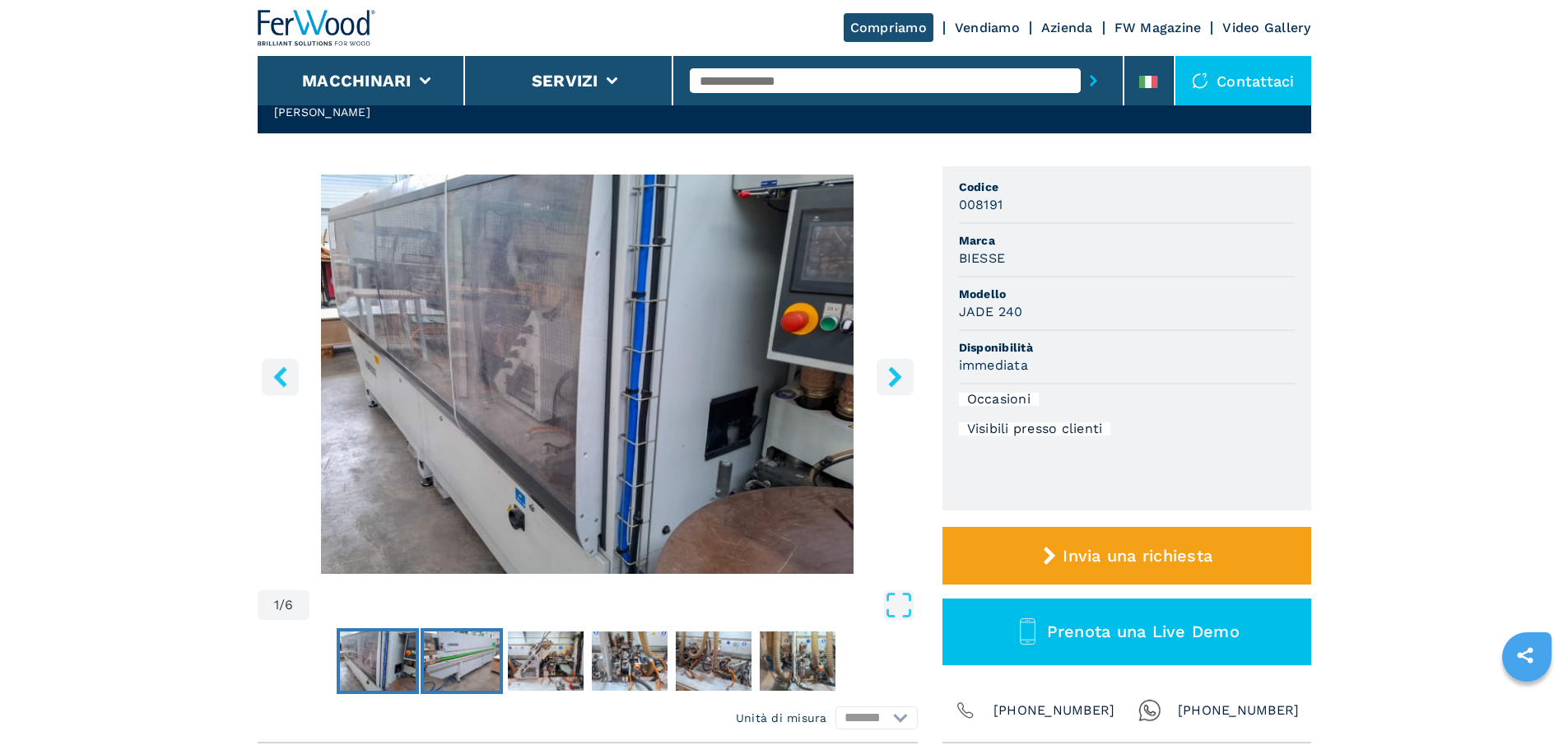
click at [441, 677] on img "Go to Slide 2" at bounding box center [461, 661] width 75 height 59
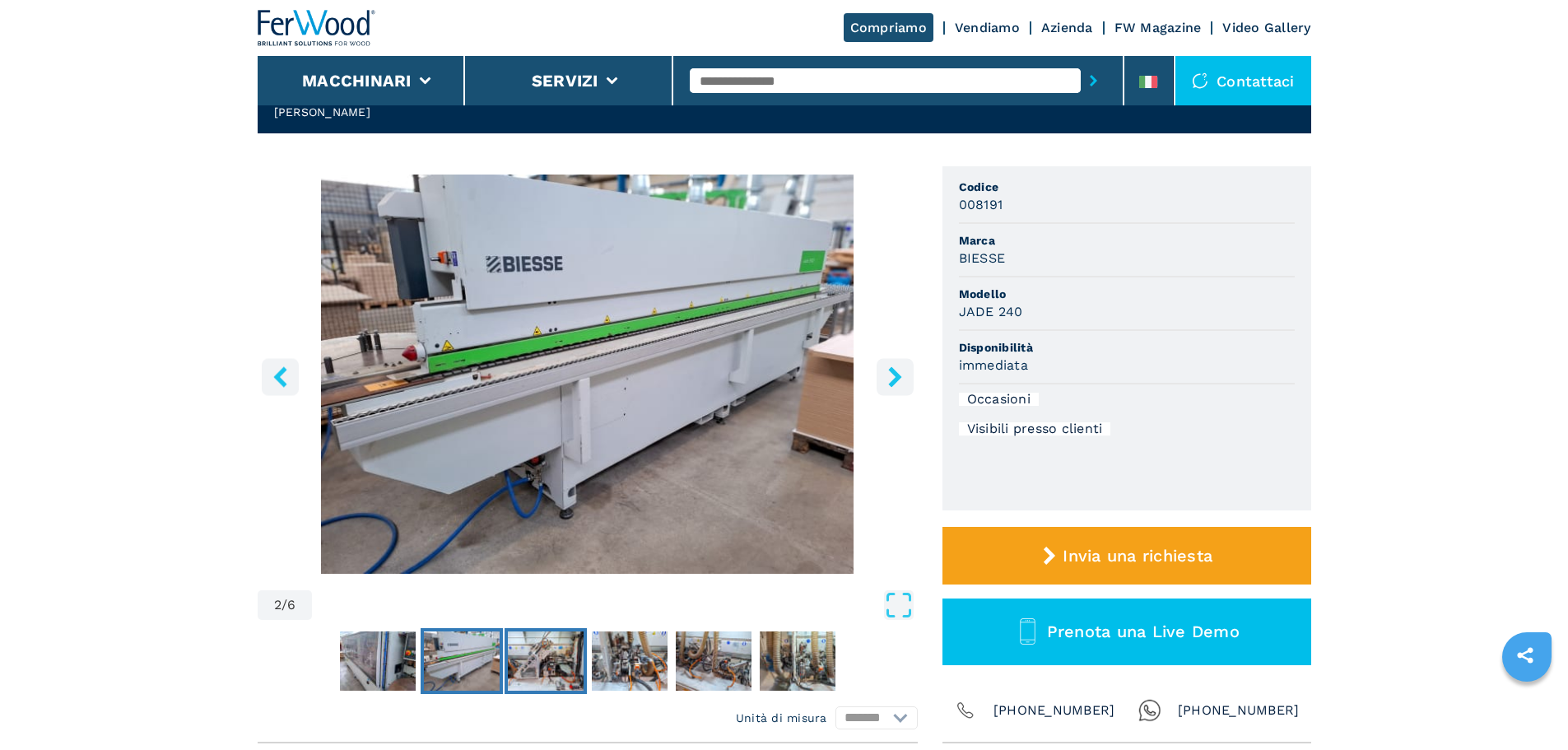
click at [563, 681] on img "Go to Slide 3" at bounding box center [546, 661] width 75 height 59
click at [543, 676] on img "Go to Slide 3" at bounding box center [546, 661] width 75 height 59
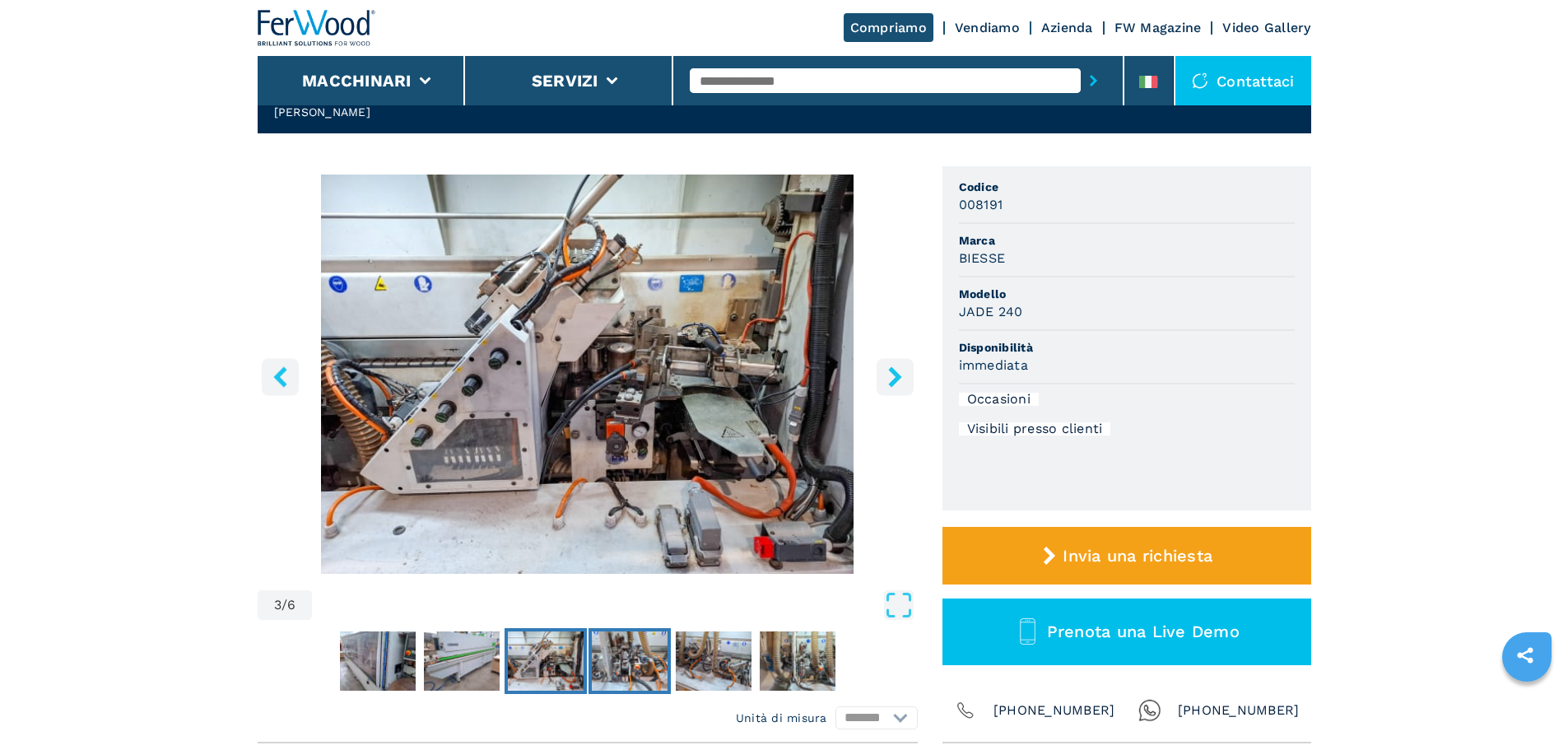
click at [643, 677] on img "Go to Slide 4" at bounding box center [630, 661] width 75 height 59
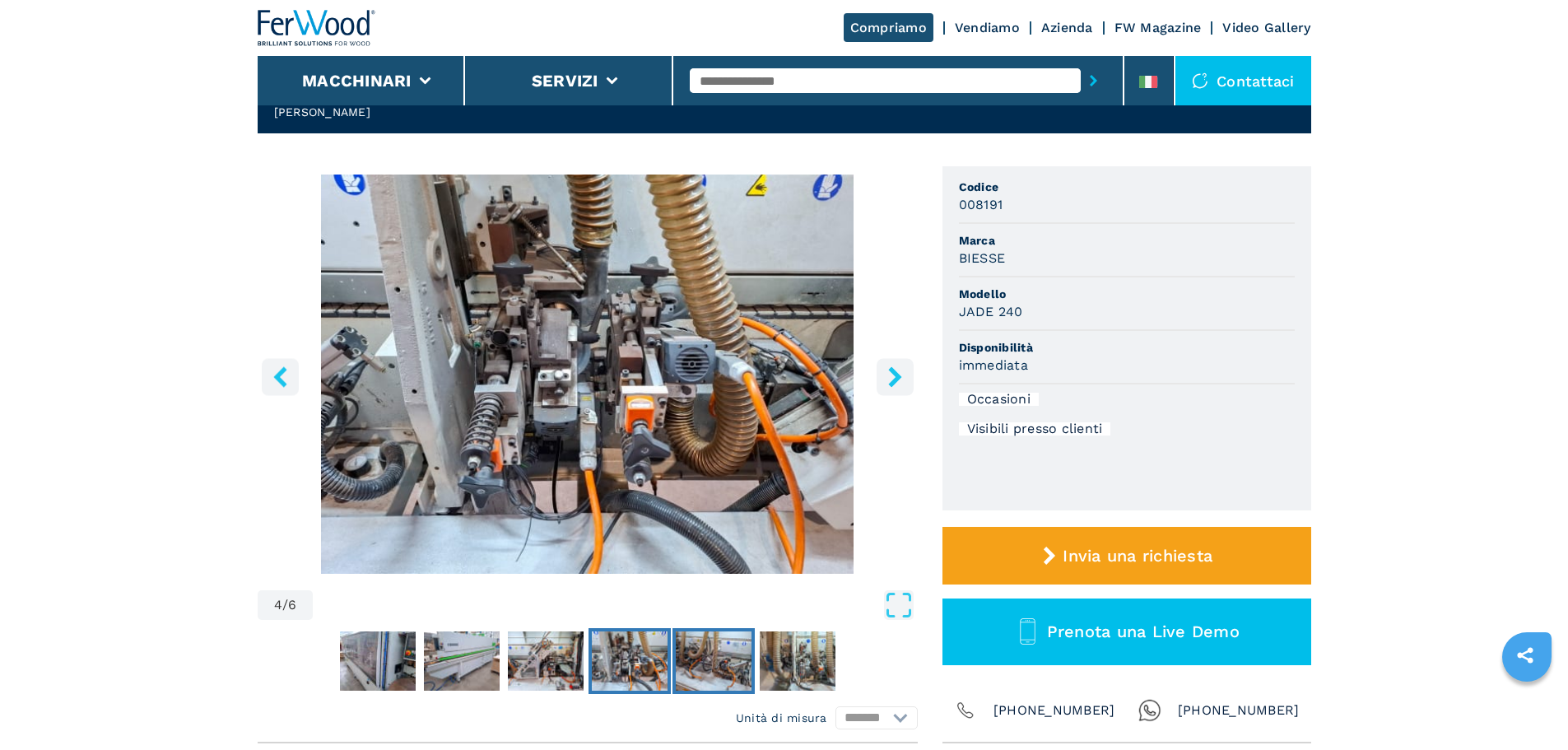
click at [697, 677] on img "Go to Slide 5" at bounding box center [713, 661] width 75 height 59
